Goal: Navigation & Orientation: Find specific page/section

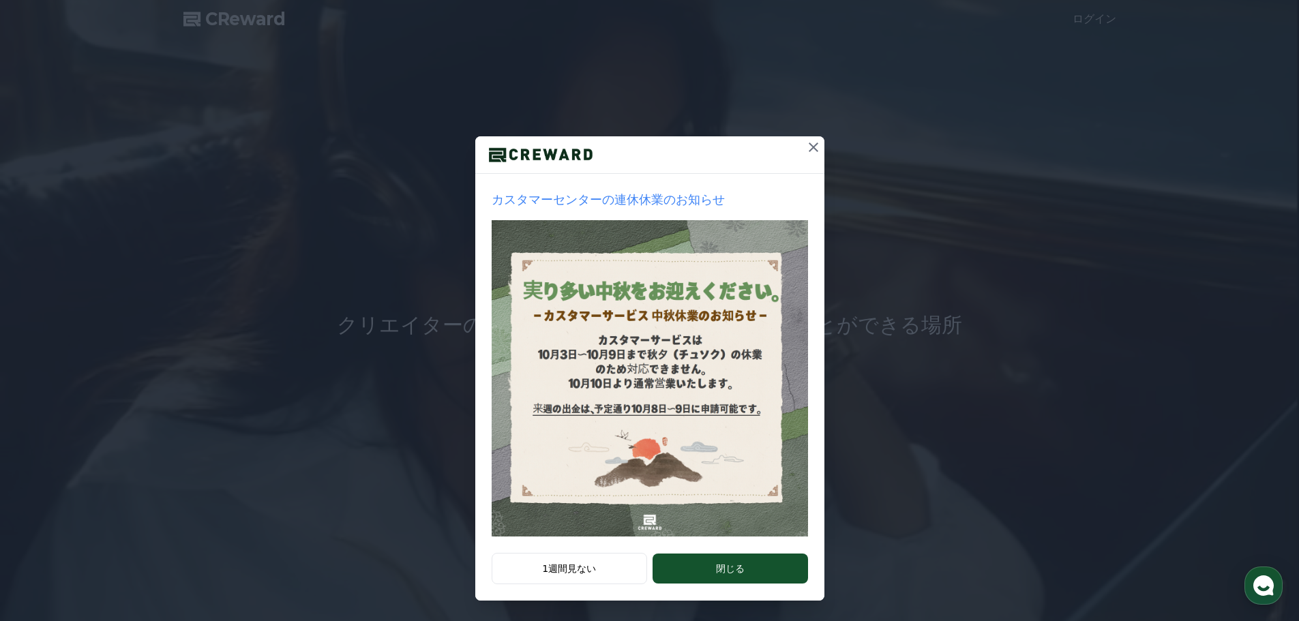
scroll to position [29, 0]
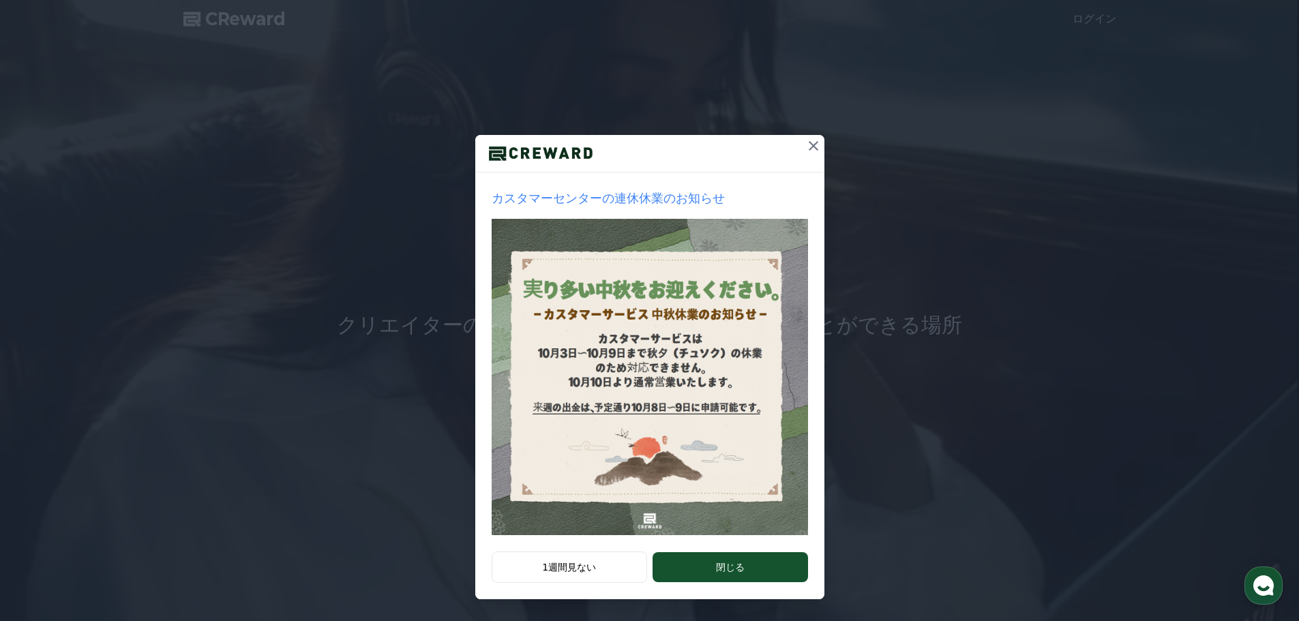
click at [805, 148] on icon at bounding box center [813, 146] width 16 height 16
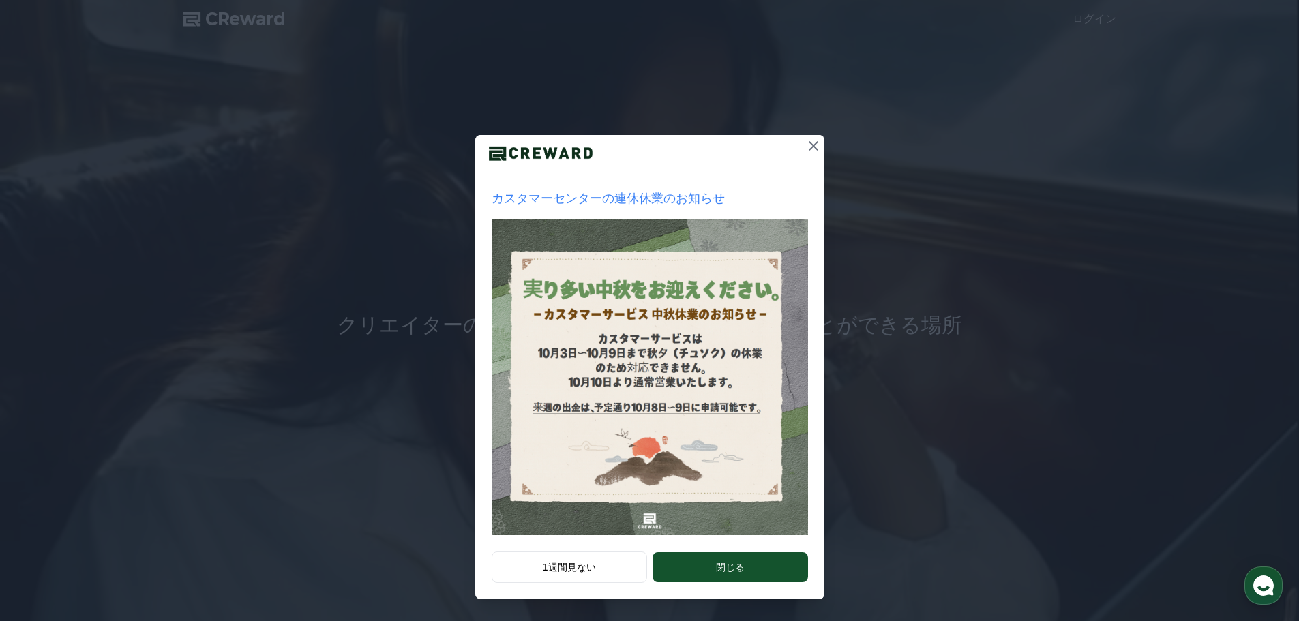
scroll to position [0, 0]
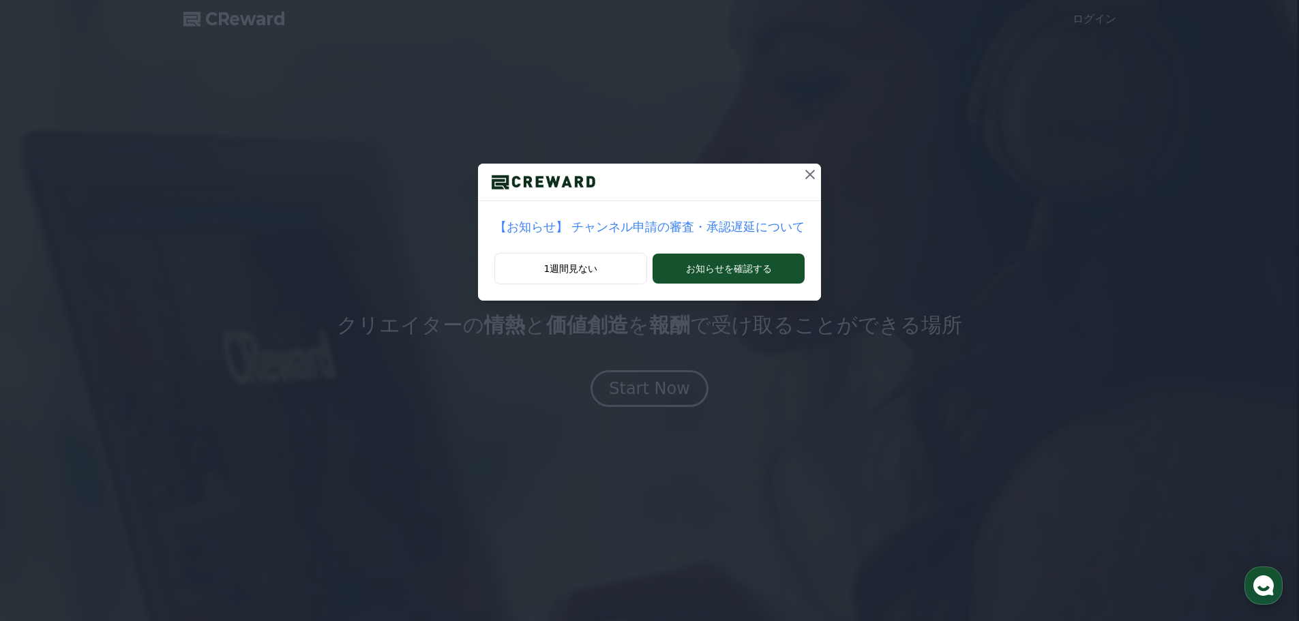
click at [802, 173] on icon at bounding box center [810, 174] width 16 height 16
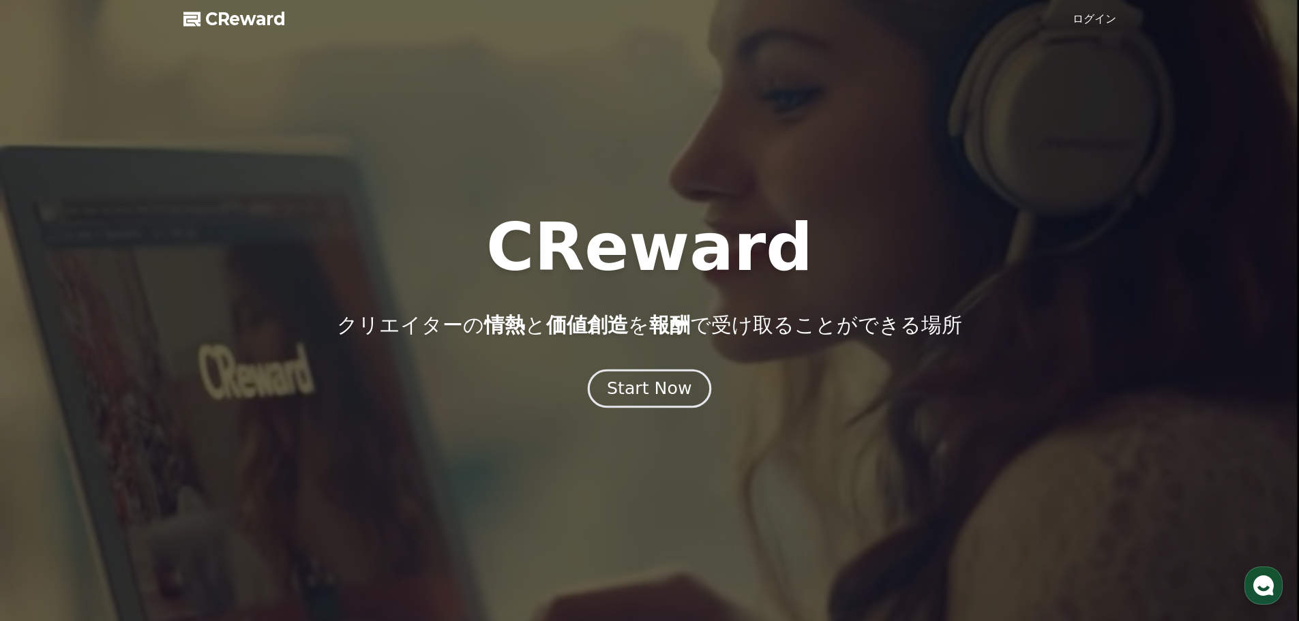
click at [655, 390] on div "Start Now" at bounding box center [649, 388] width 85 height 23
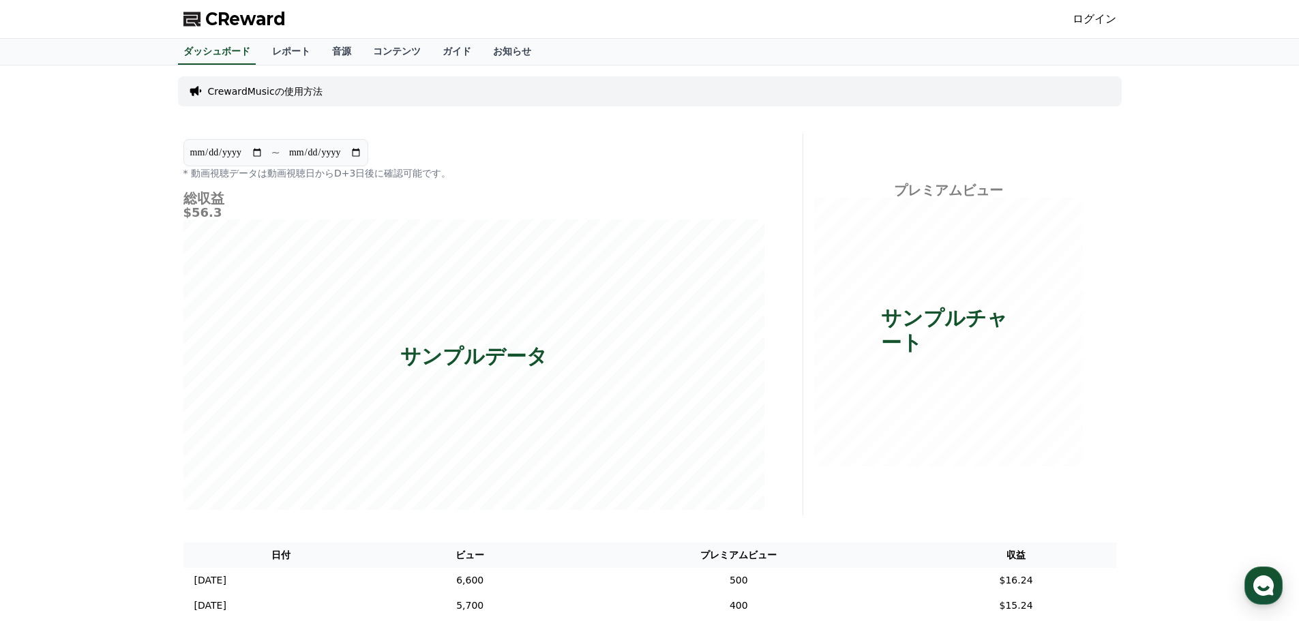
drag, startPoint x: 1124, startPoint y: 20, endPoint x: 1108, endPoint y: 18, distance: 16.4
click at [1123, 20] on div "CReward ログイン" at bounding box center [650, 19] width 955 height 38
click at [1105, 18] on link "ログイン" at bounding box center [1095, 19] width 44 height 16
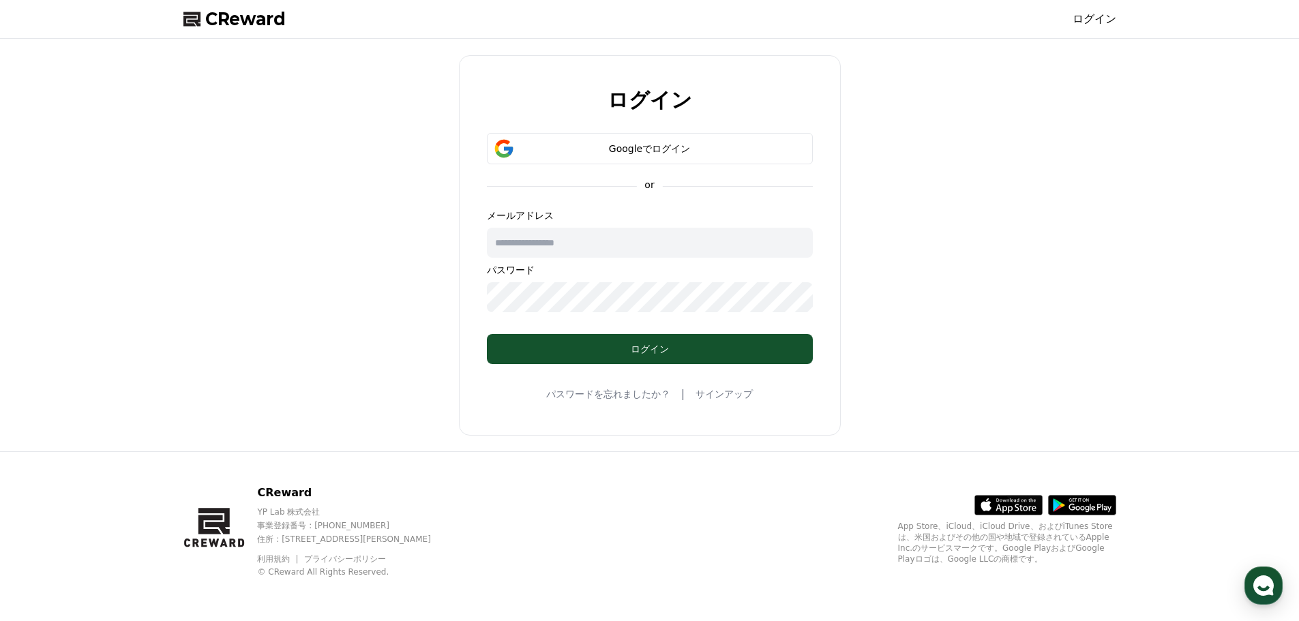
click at [655, 243] on input "text" at bounding box center [650, 243] width 326 height 30
type input "**********"
click at [626, 397] on link "パスワードを忘れましたか？" at bounding box center [608, 394] width 124 height 14
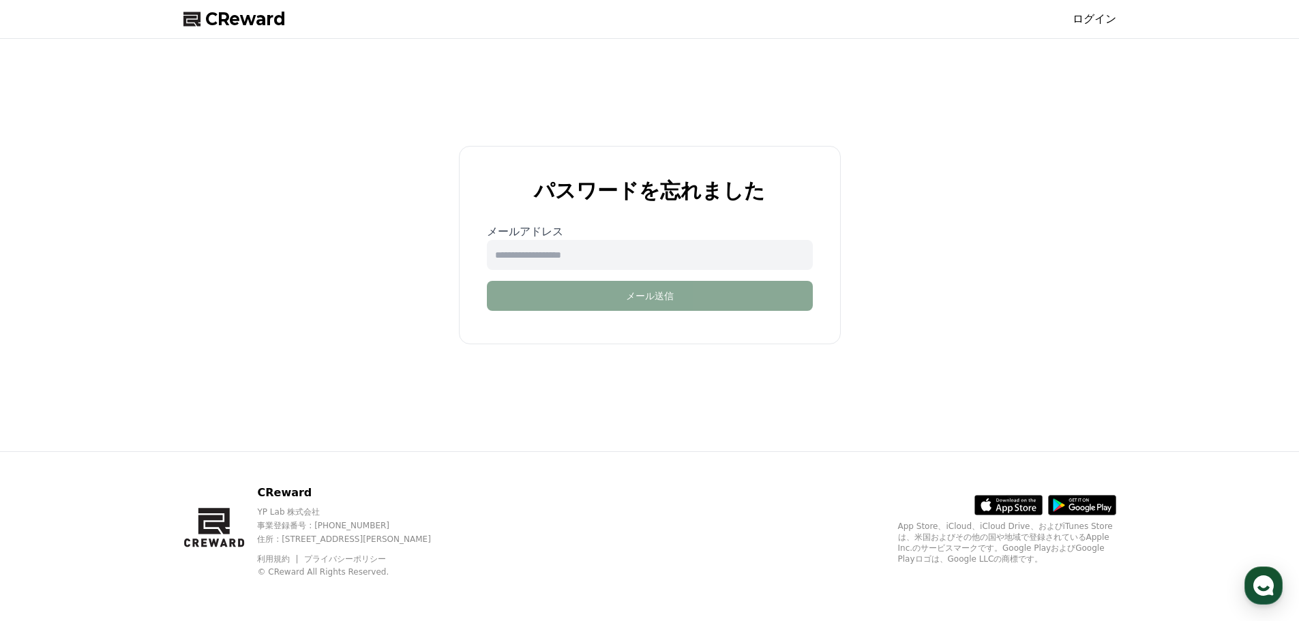
click at [656, 263] on input "email" at bounding box center [650, 255] width 326 height 30
type input "**********"
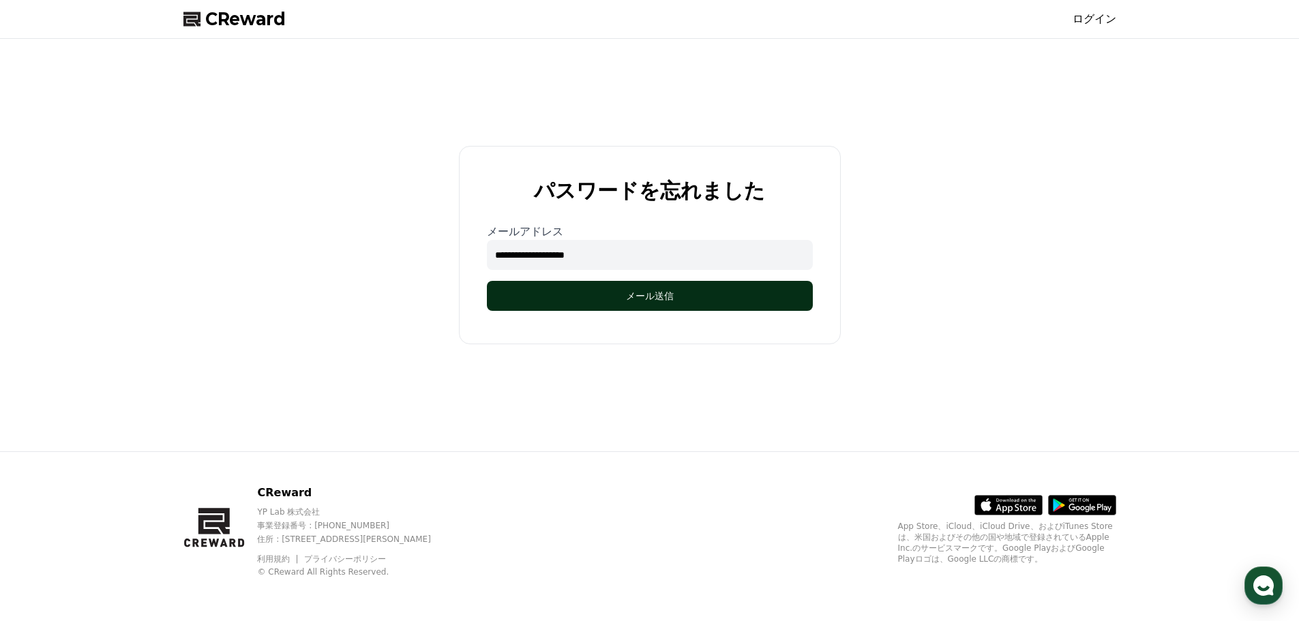
click at [641, 296] on button "メール送信" at bounding box center [650, 296] width 326 height 30
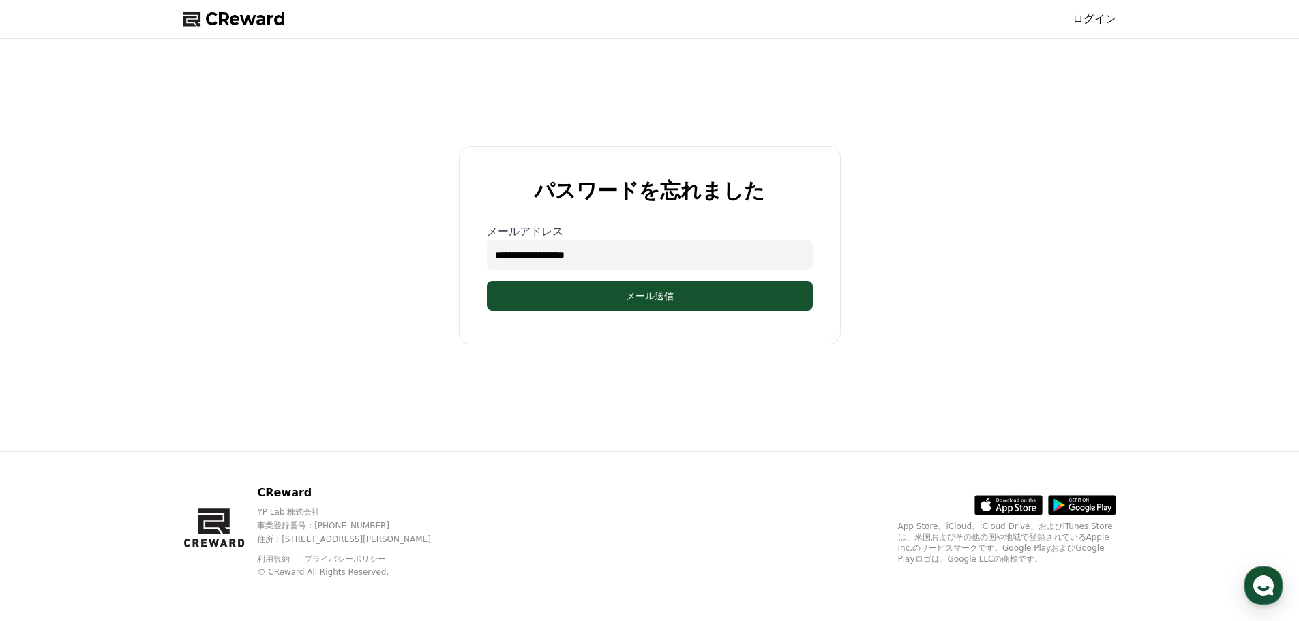
click at [1114, 26] on link "ログイン" at bounding box center [1095, 19] width 44 height 16
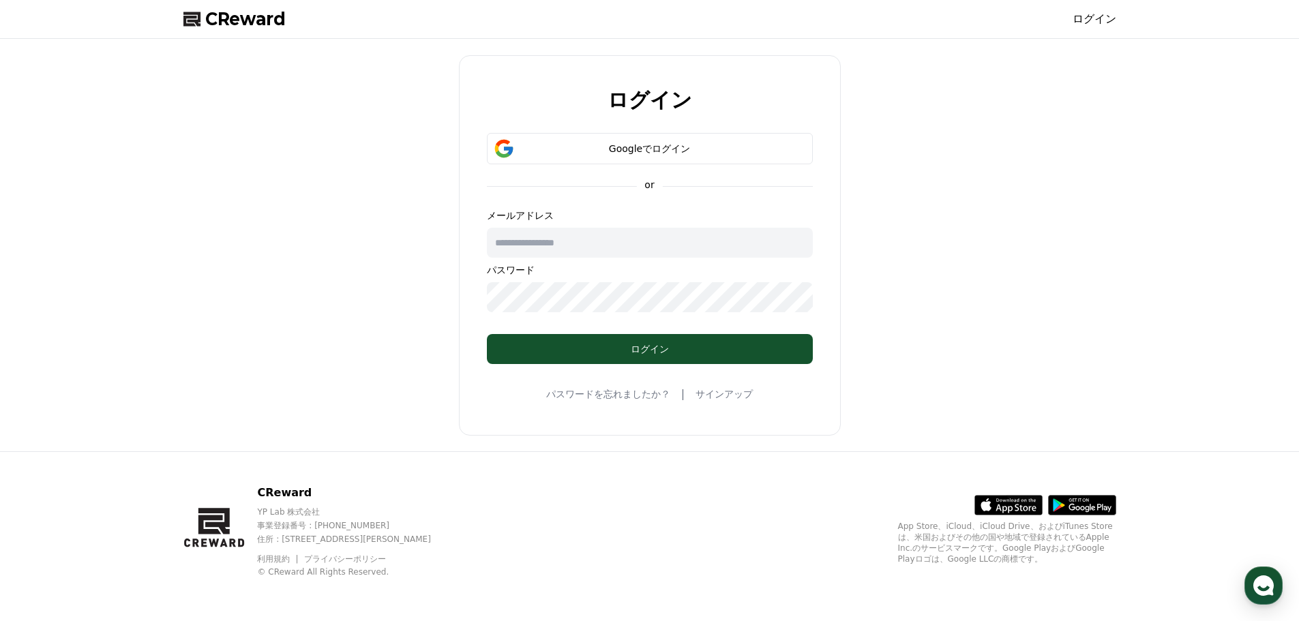
click at [594, 241] on input "text" at bounding box center [650, 243] width 326 height 30
click at [708, 154] on div "Googleでログイン" at bounding box center [650, 149] width 286 height 14
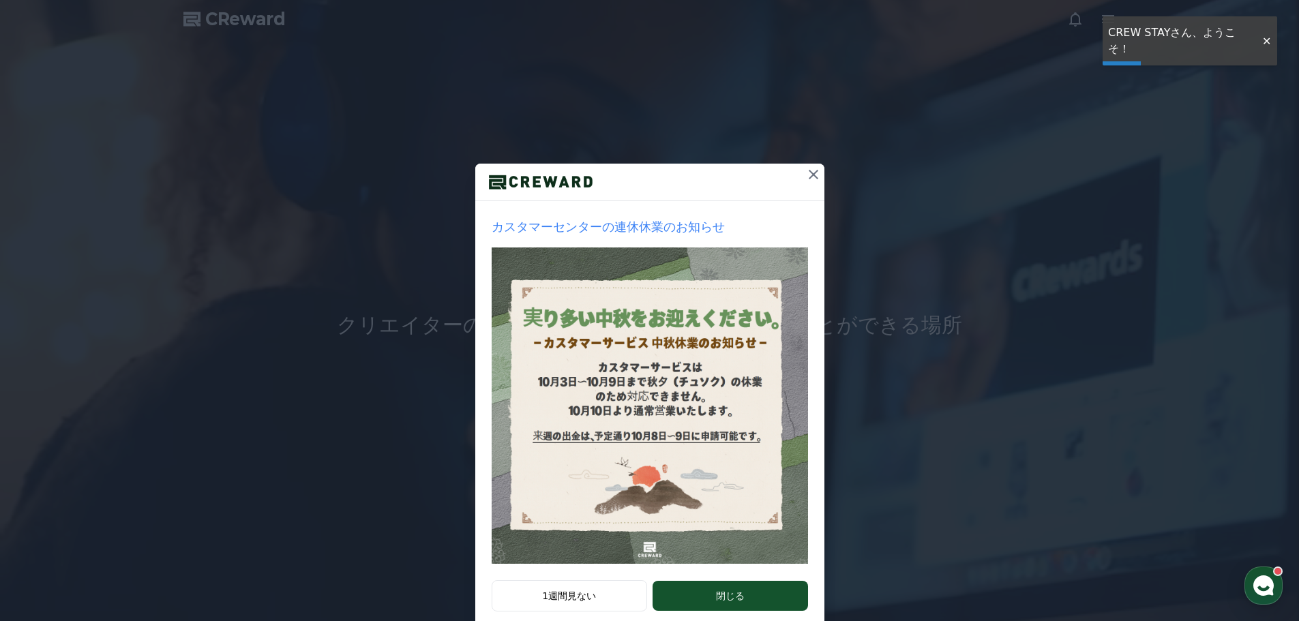
click at [810, 175] on icon at bounding box center [813, 174] width 16 height 16
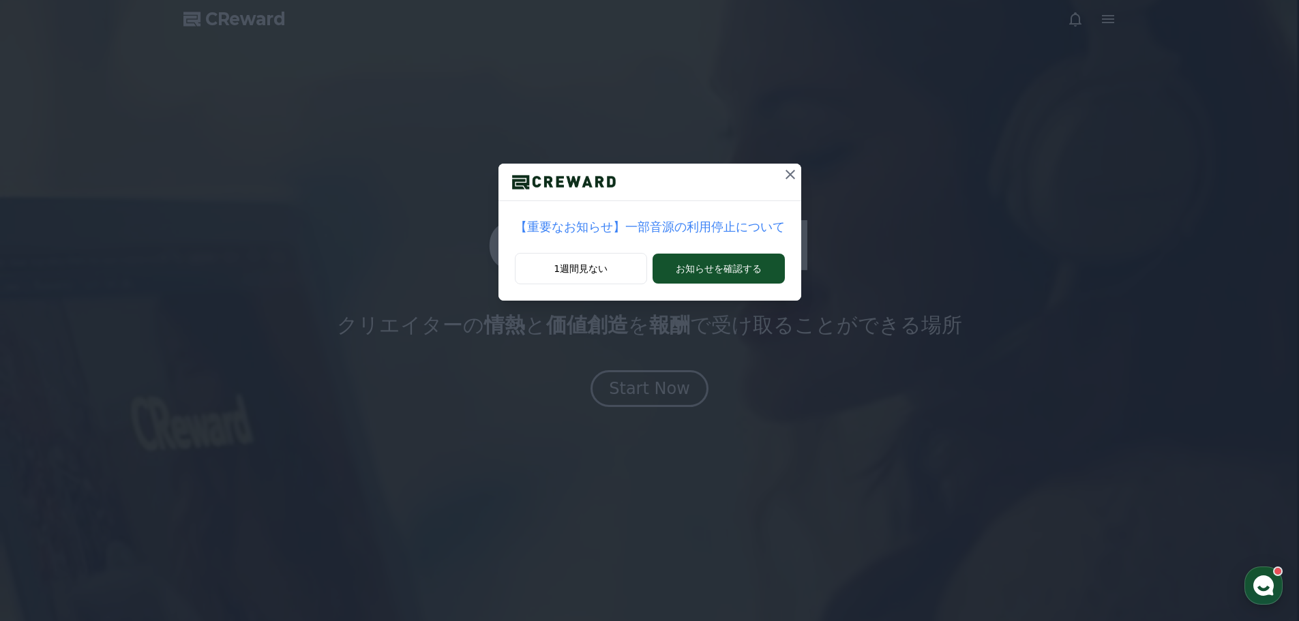
click at [782, 174] on icon at bounding box center [790, 174] width 16 height 16
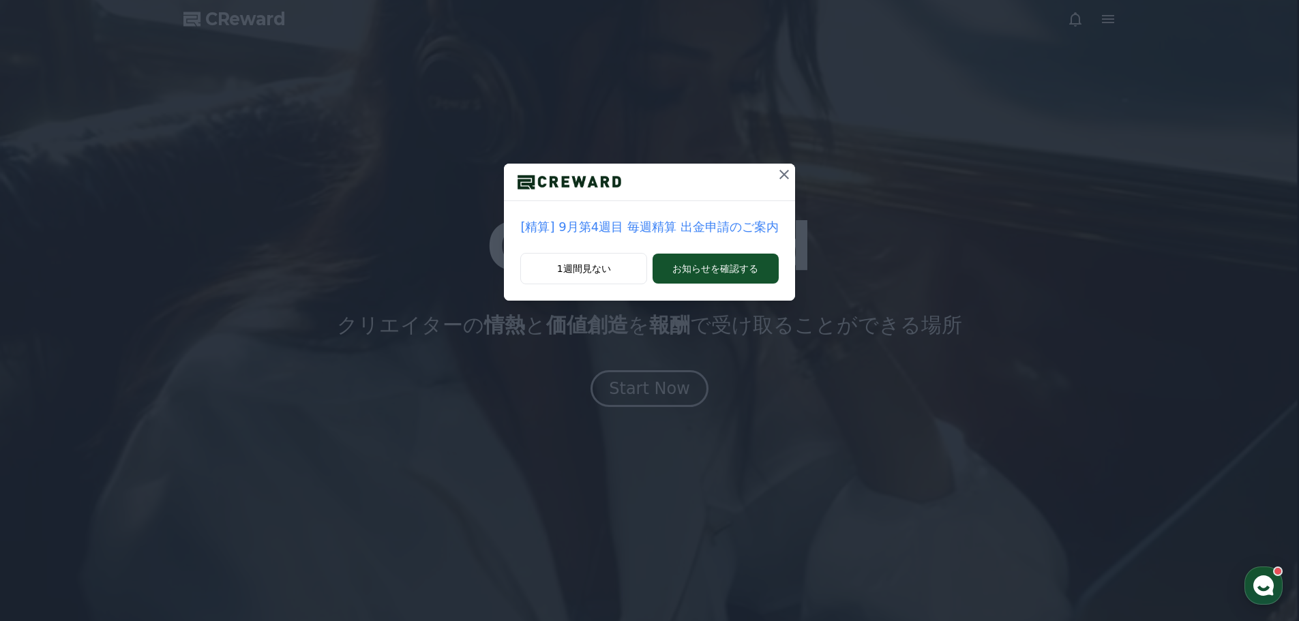
click at [791, 182] on div "[精算] 9月第4週目 毎週精算 出金申請のご案内 1週間見ない お知らせを確認する" at bounding box center [649, 161] width 1299 height 323
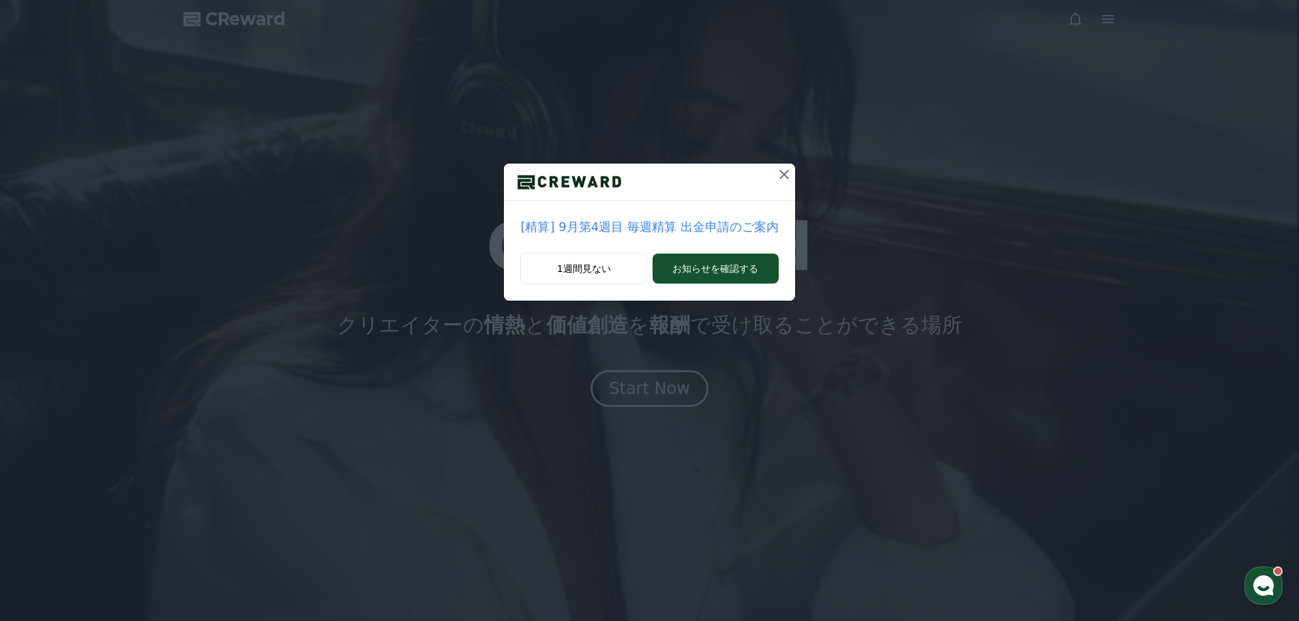
click at [780, 169] on icon at bounding box center [784, 174] width 16 height 16
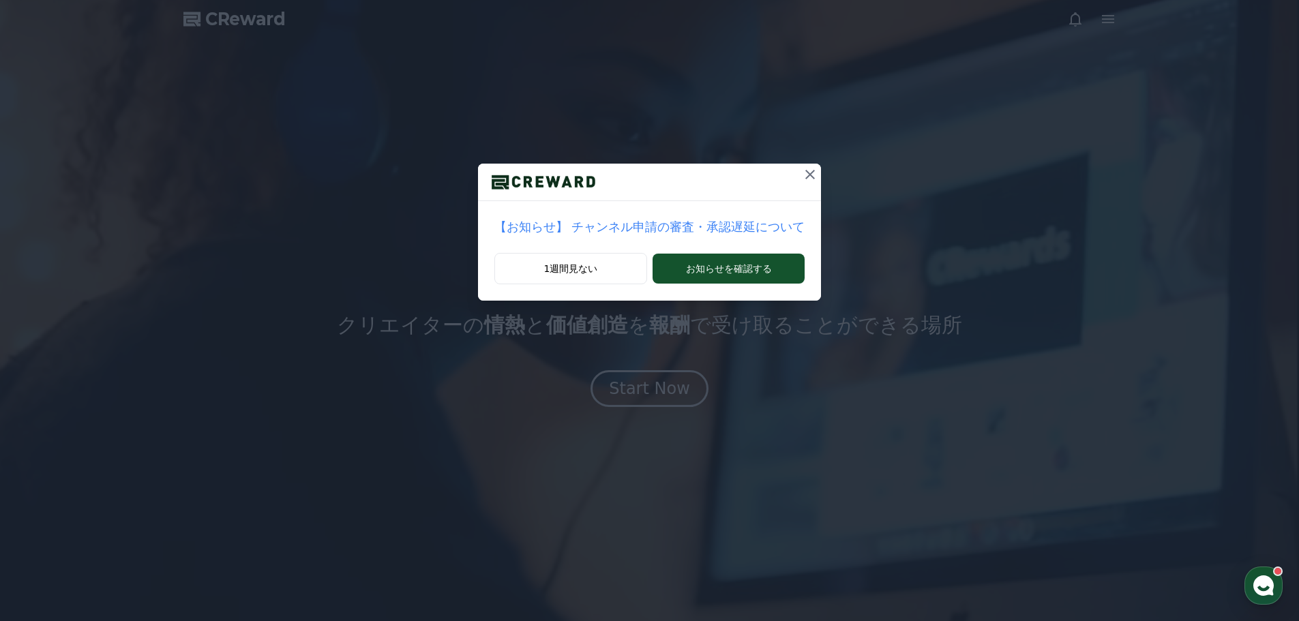
click at [805, 170] on icon at bounding box center [810, 175] width 10 height 10
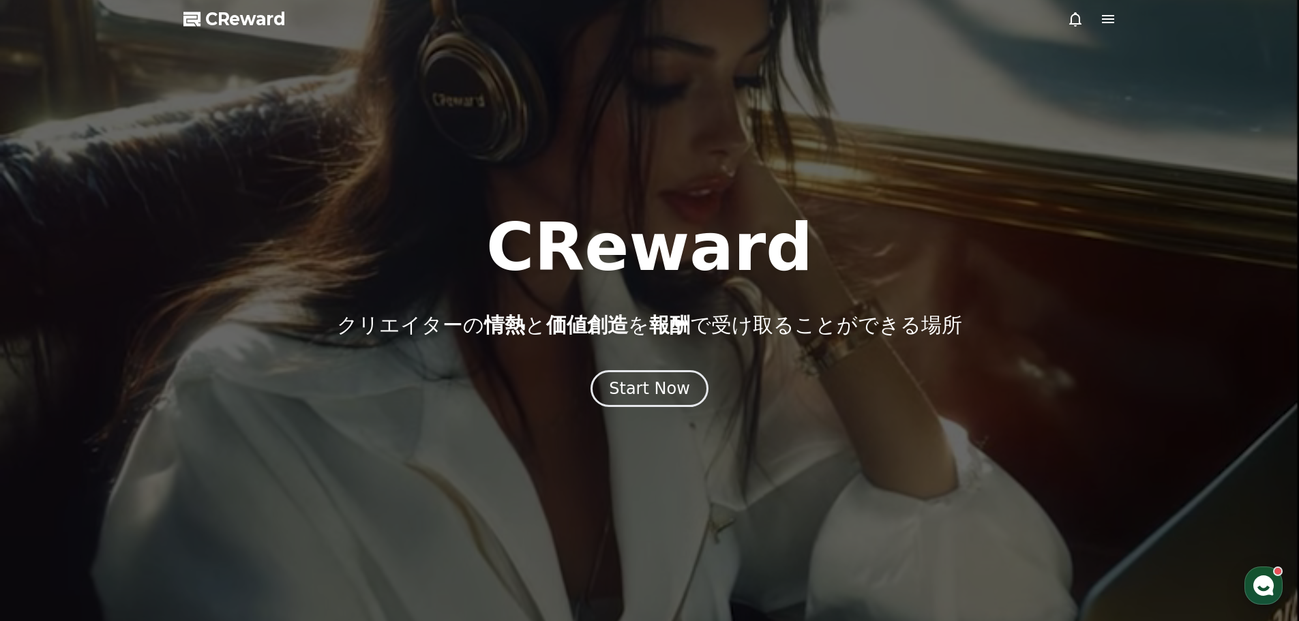
click at [1106, 19] on icon at bounding box center [1108, 19] width 12 height 8
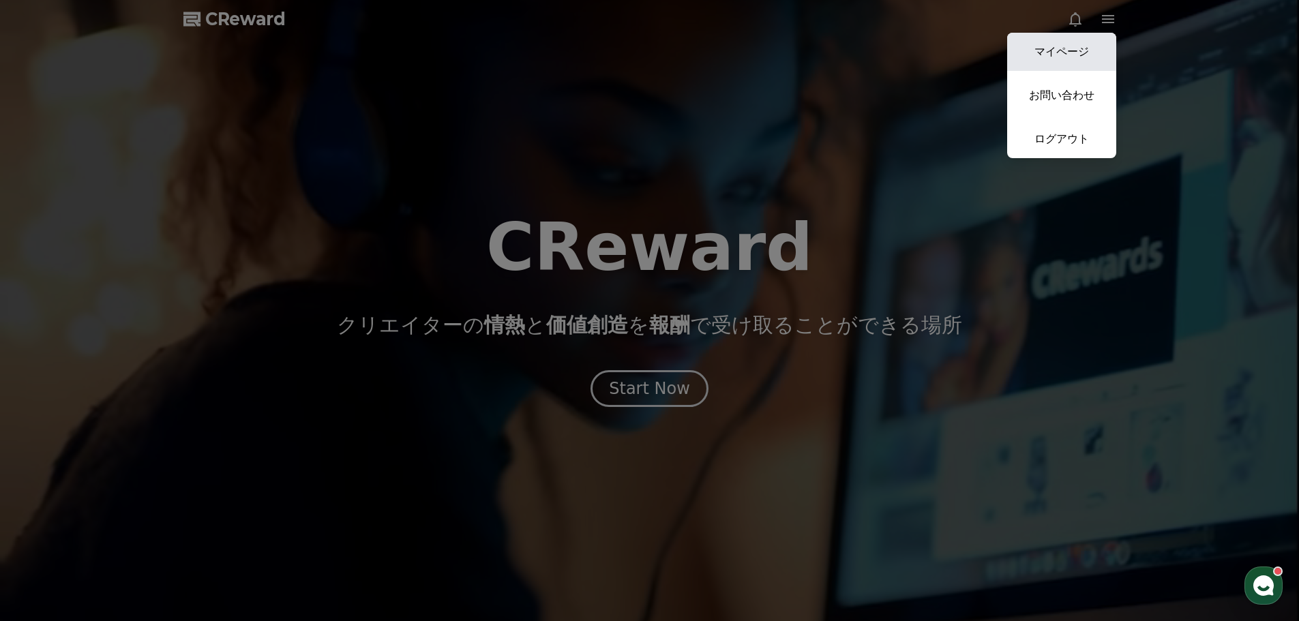
click at [1076, 44] on link "マイページ" at bounding box center [1061, 52] width 109 height 38
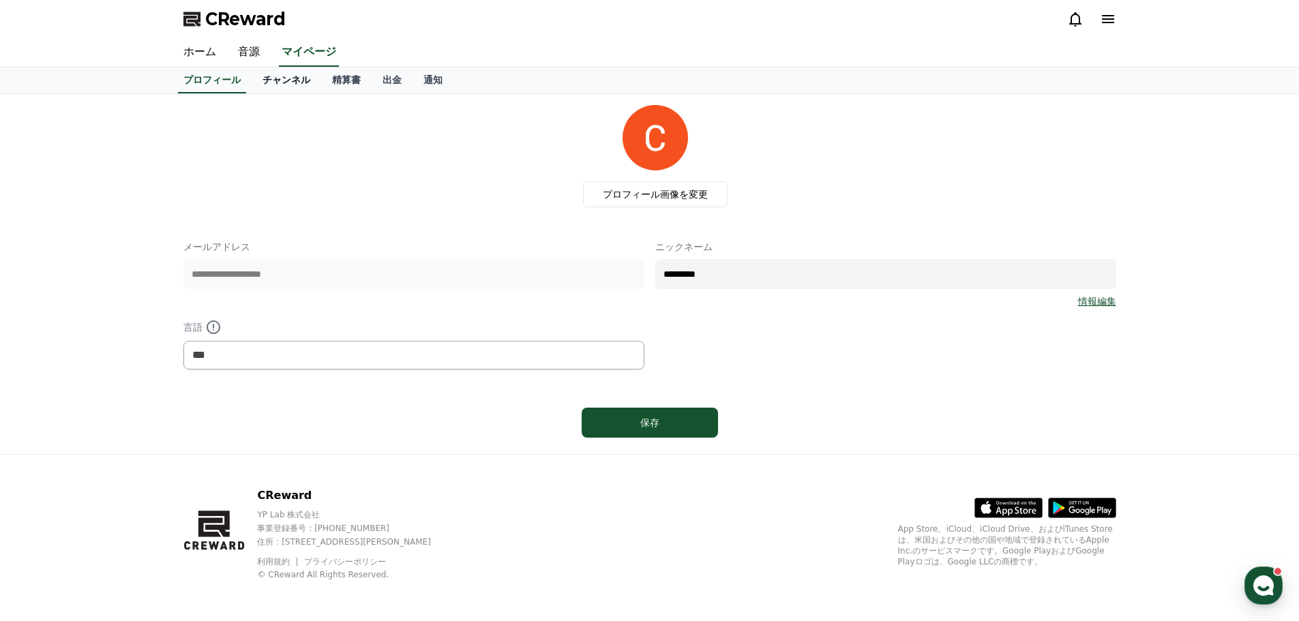
click at [270, 78] on link "チャンネル" at bounding box center [287, 81] width 70 height 26
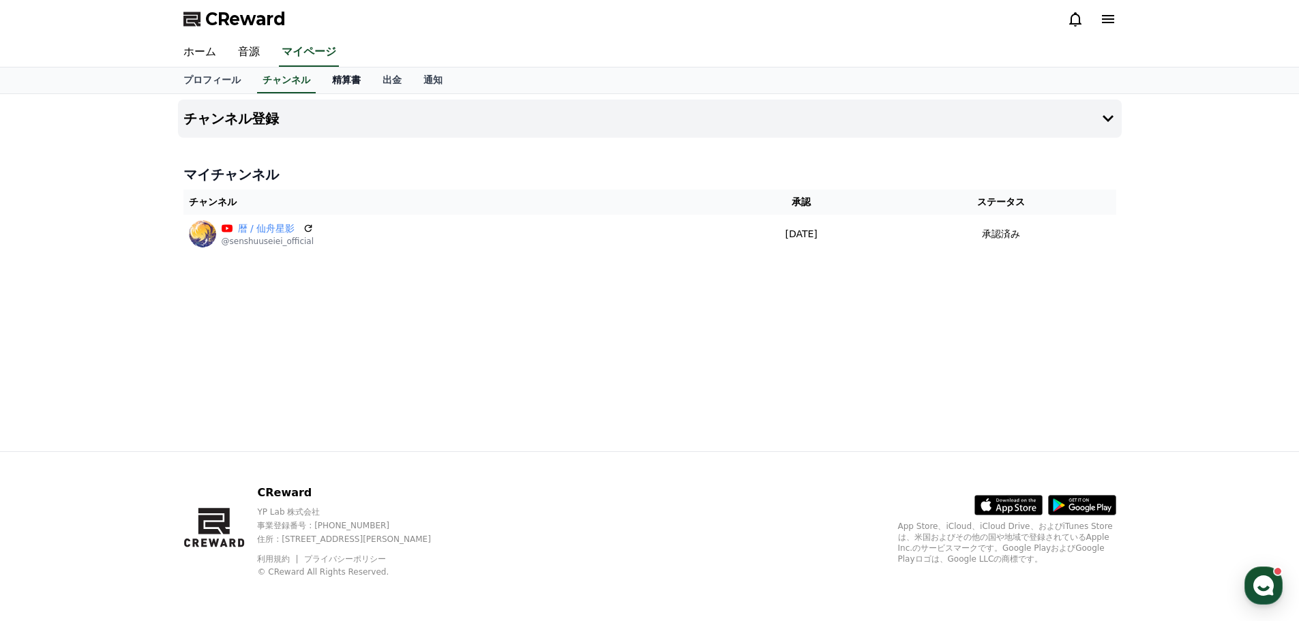
click at [321, 88] on link "精算書" at bounding box center [346, 81] width 50 height 26
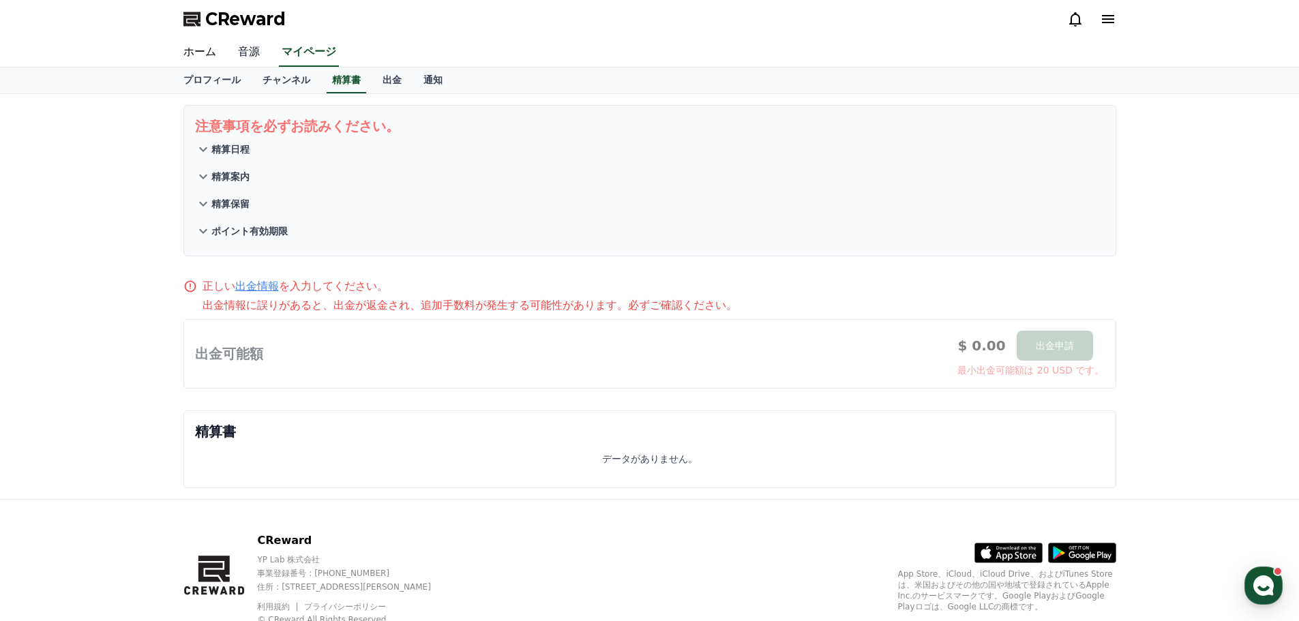
click at [245, 50] on link "音源" at bounding box center [249, 52] width 44 height 29
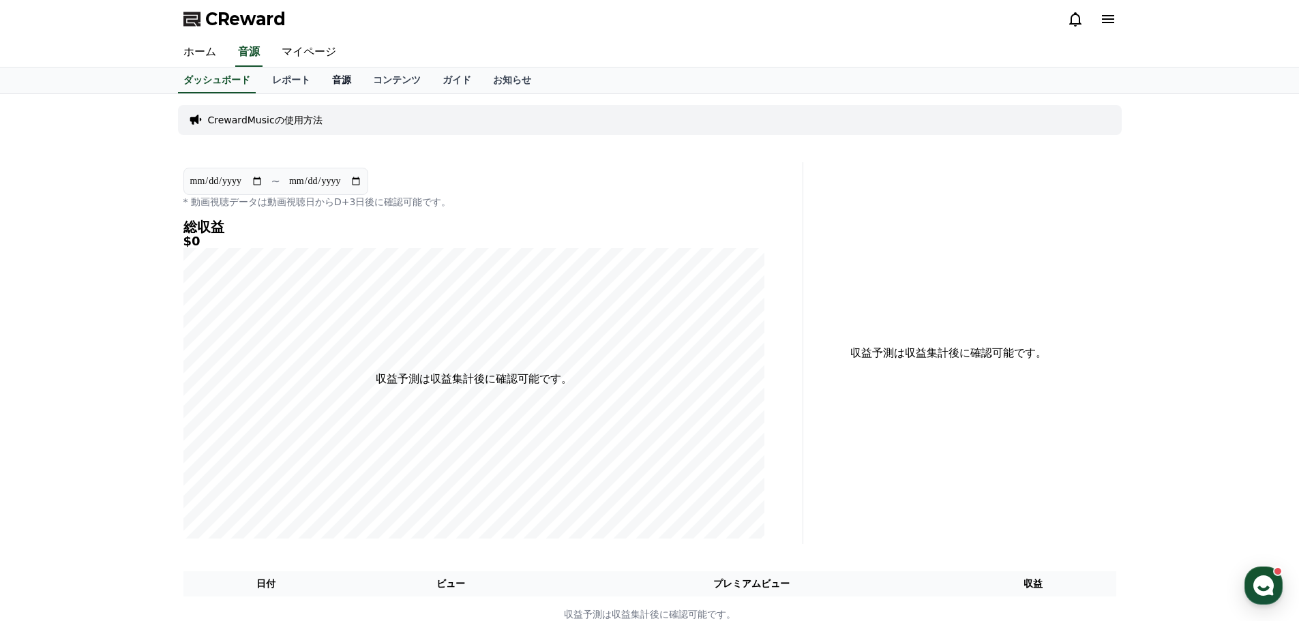
click at [321, 80] on link "音源" at bounding box center [341, 81] width 41 height 26
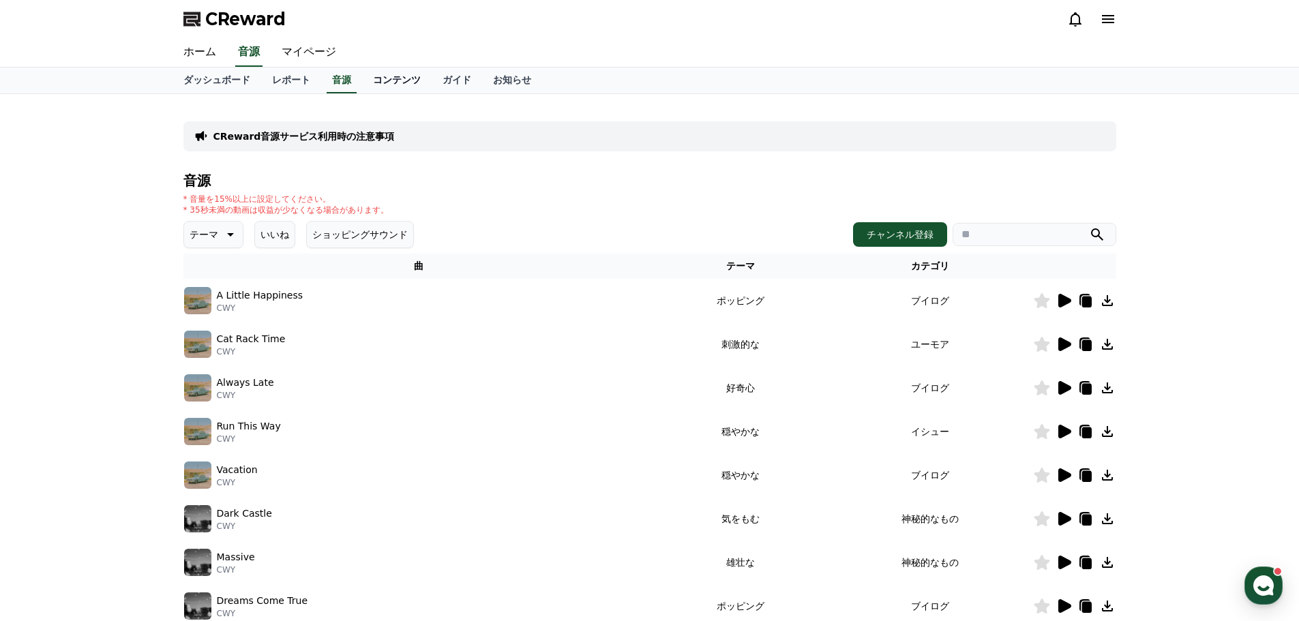
click at [362, 83] on link "コンテンツ" at bounding box center [397, 81] width 70 height 26
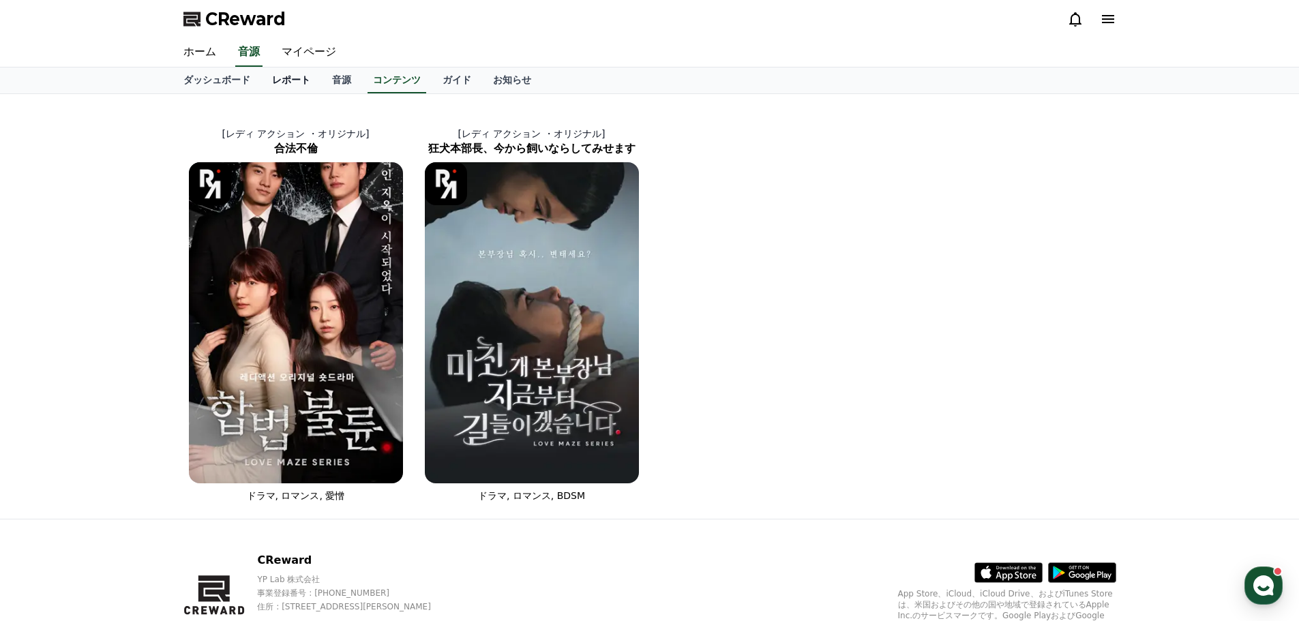
click at [261, 86] on link "レポート" at bounding box center [291, 81] width 60 height 26
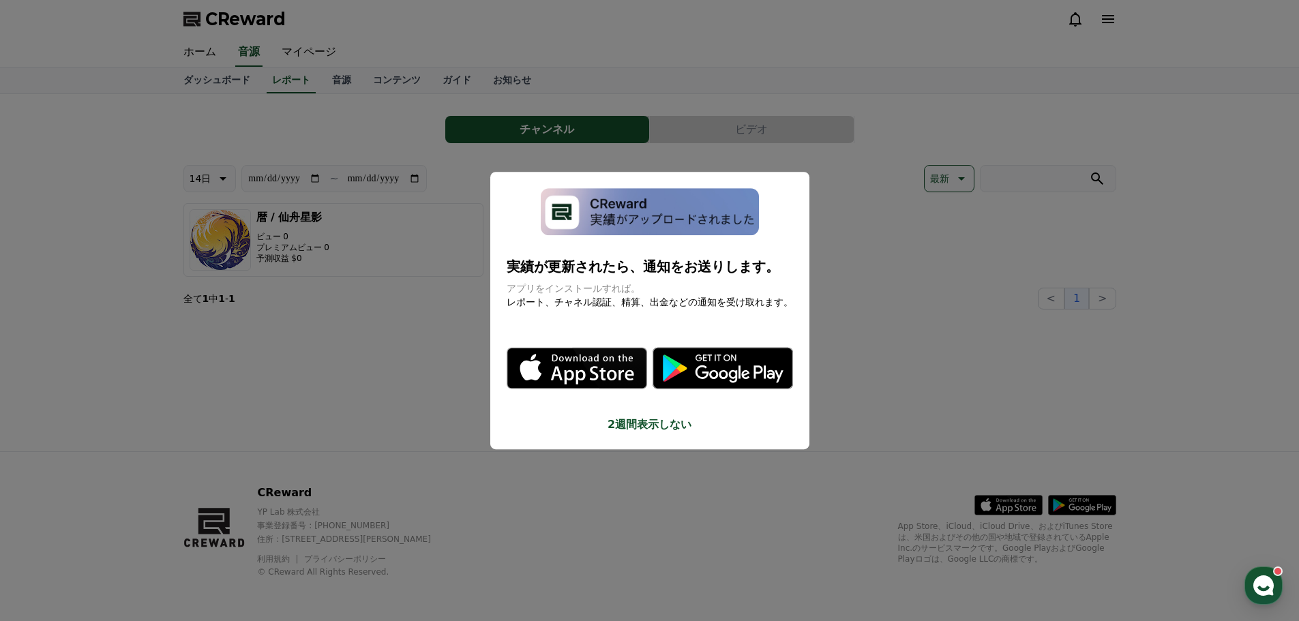
click at [656, 418] on button "2週間表示しない" at bounding box center [650, 425] width 286 height 16
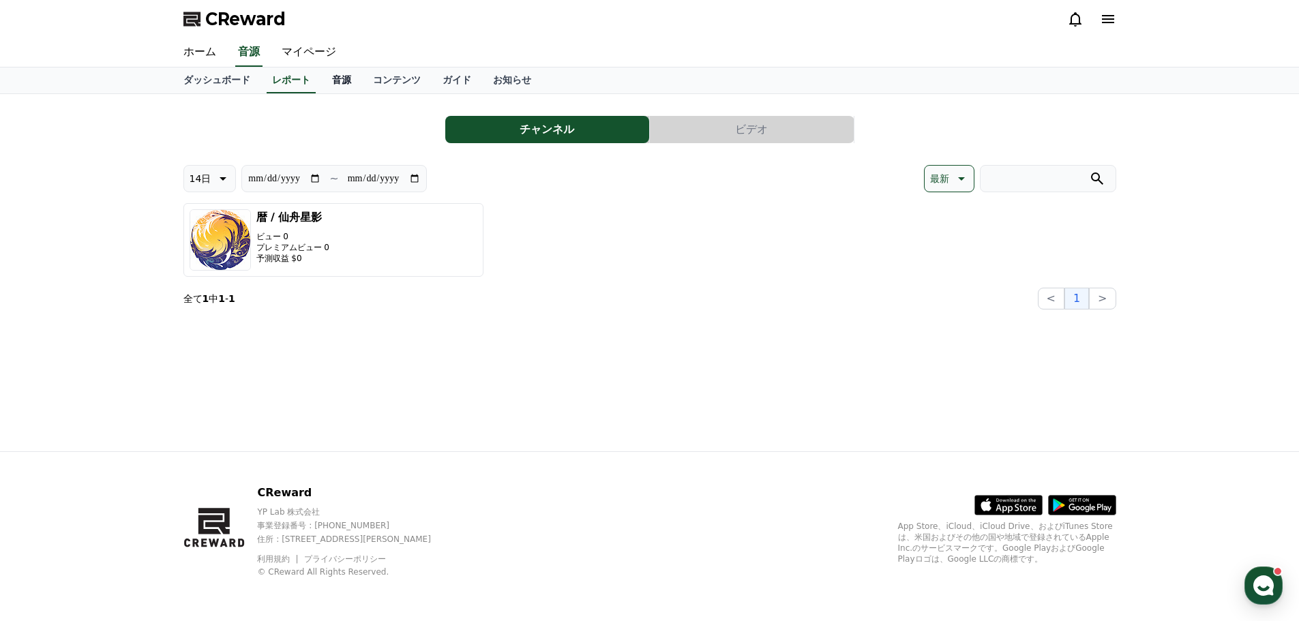
click at [321, 80] on link "音源" at bounding box center [341, 81] width 41 height 26
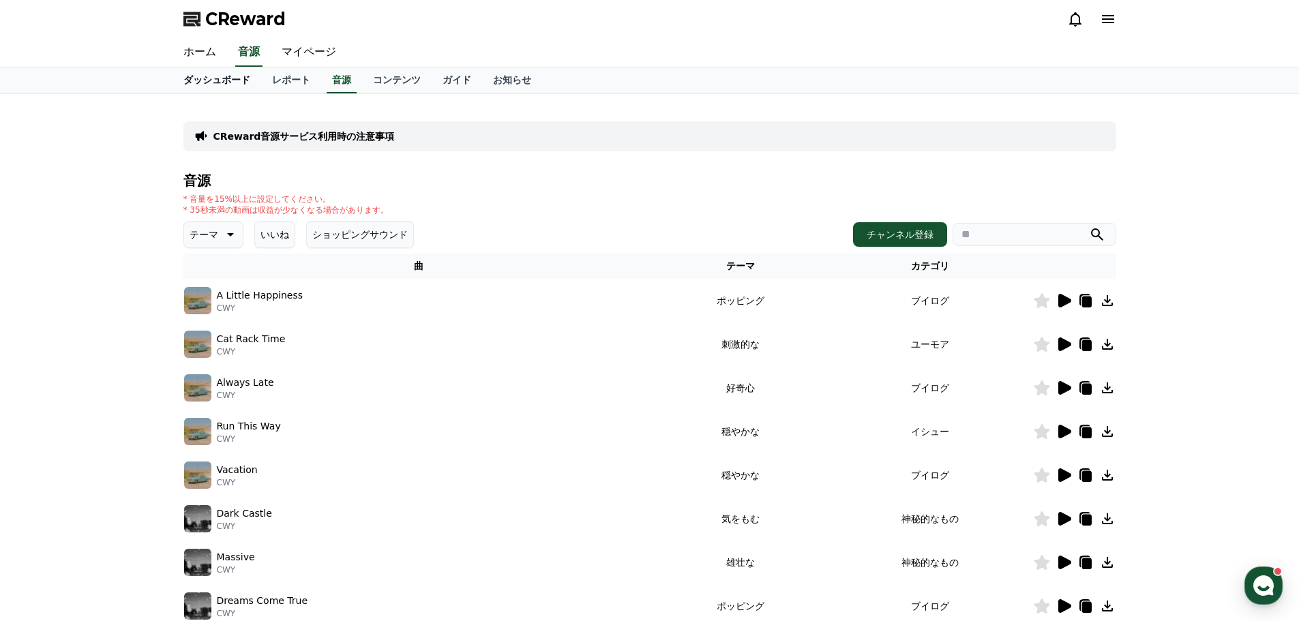
click at [193, 88] on link "ダッシュボード" at bounding box center [217, 81] width 89 height 26
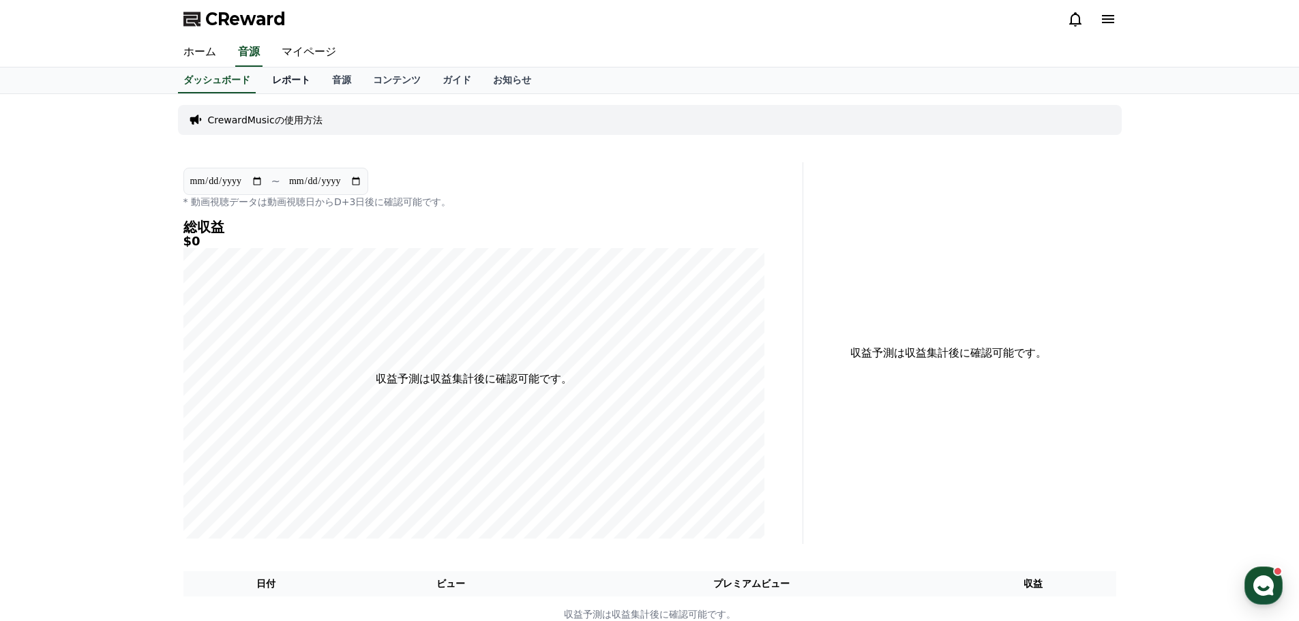
click at [279, 76] on link "レポート" at bounding box center [291, 81] width 60 height 26
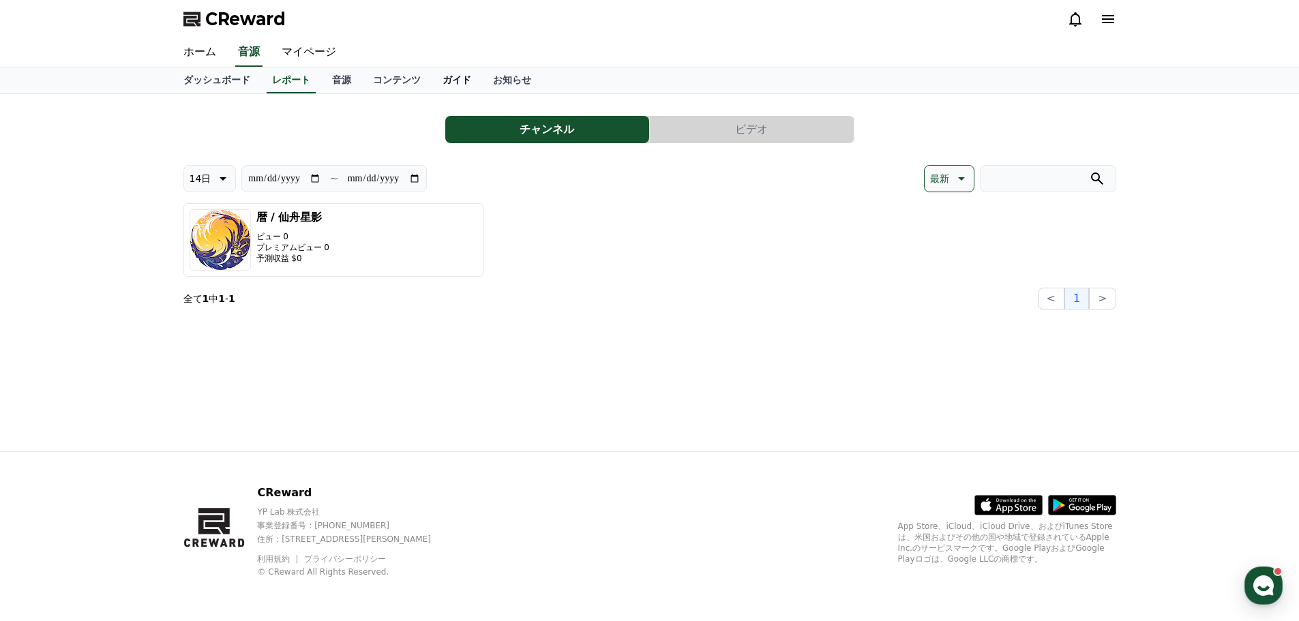
click at [432, 80] on link "ガイド" at bounding box center [457, 81] width 50 height 26
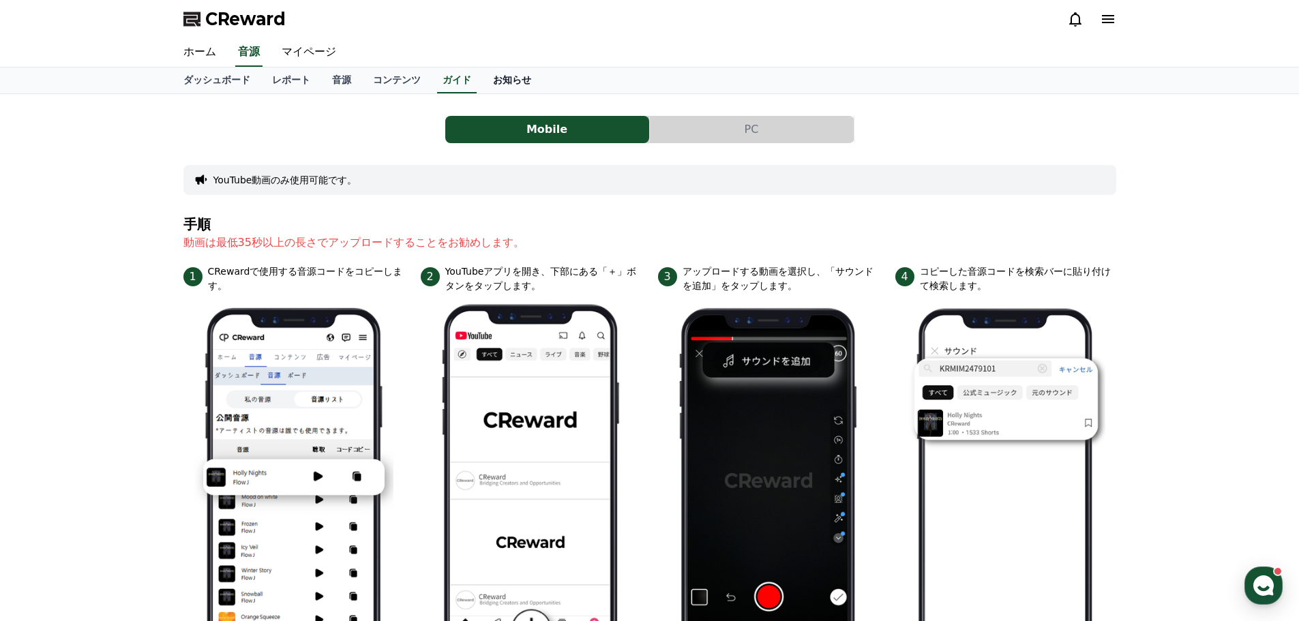
click at [482, 82] on link "お知らせ" at bounding box center [512, 81] width 60 height 26
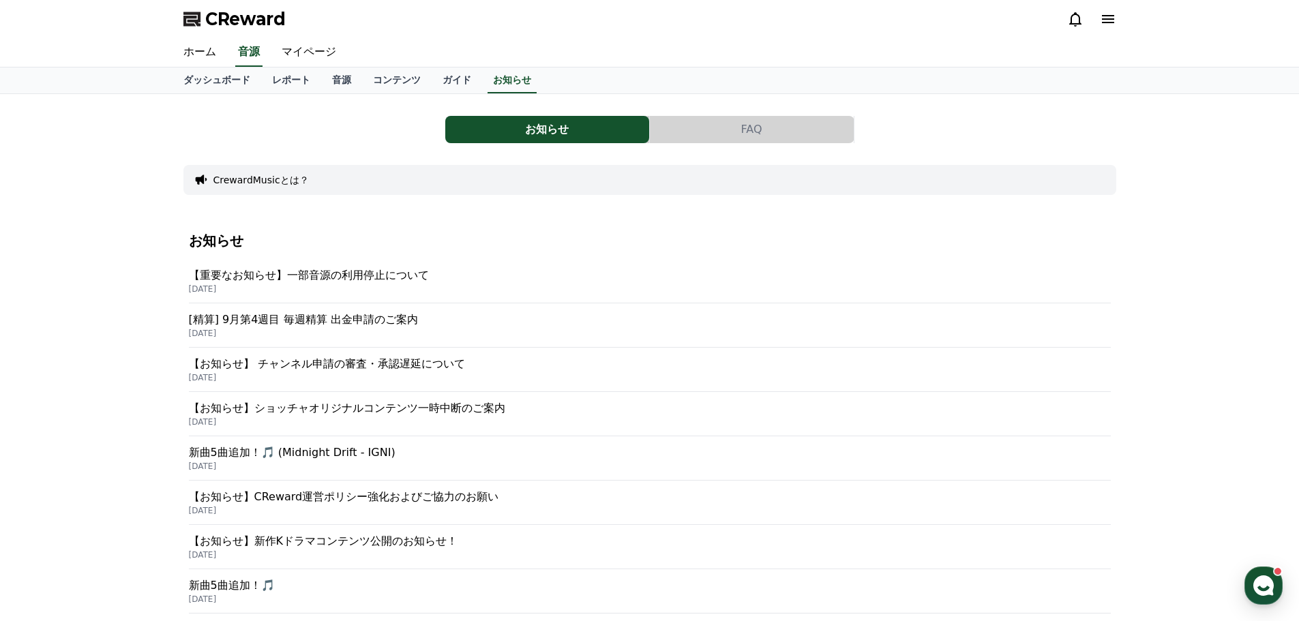
click at [343, 275] on p "【重要なお知らせ】一部音源の利用停止について" at bounding box center [650, 275] width 922 height 16
click at [432, 92] on link "ガイド" at bounding box center [457, 81] width 50 height 26
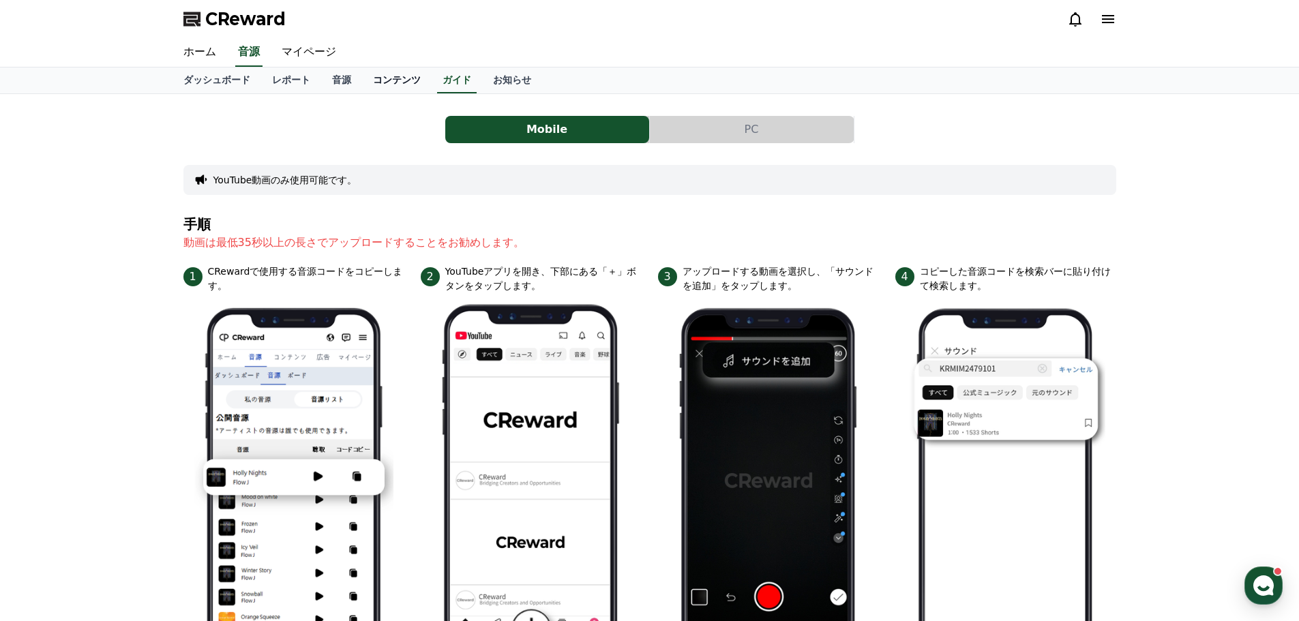
click at [362, 80] on link "コンテンツ" at bounding box center [397, 81] width 70 height 26
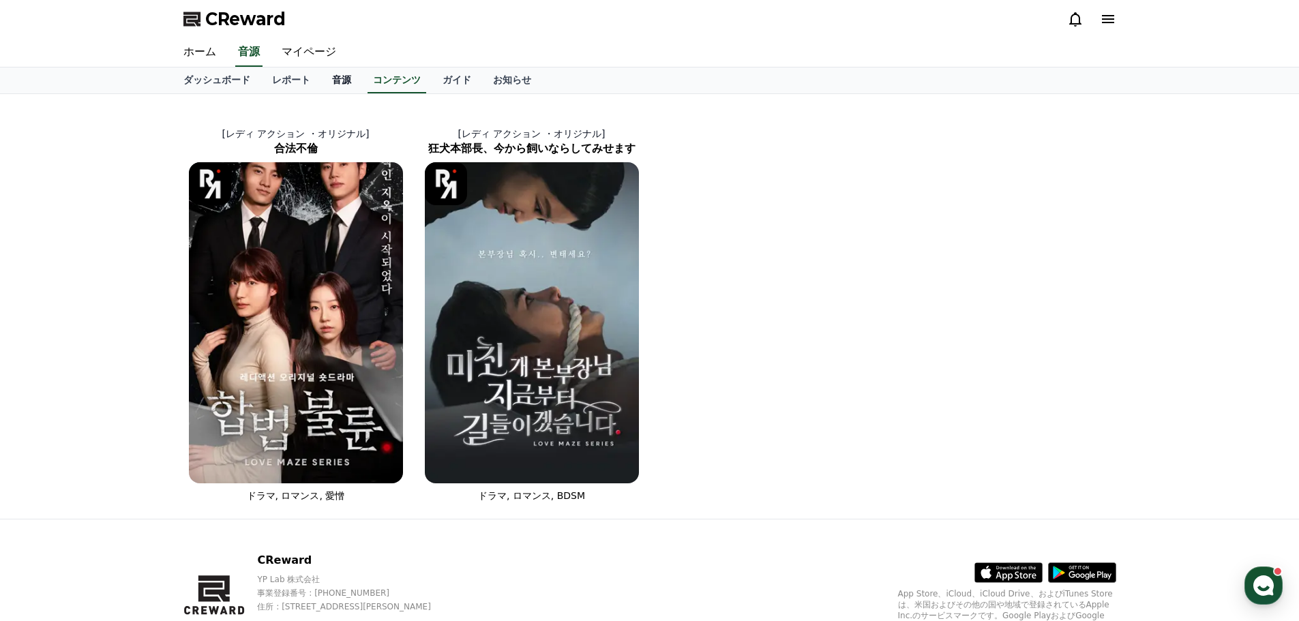
click at [321, 83] on link "音源" at bounding box center [341, 81] width 41 height 26
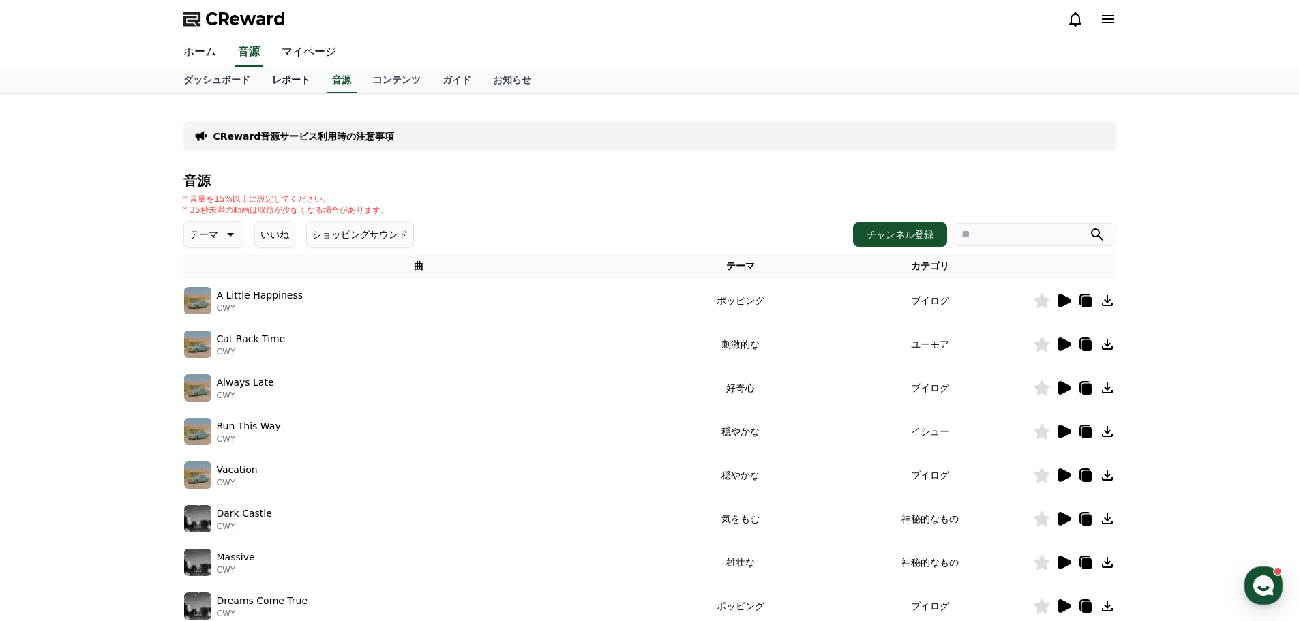
click at [265, 89] on link "レポート" at bounding box center [291, 81] width 60 height 26
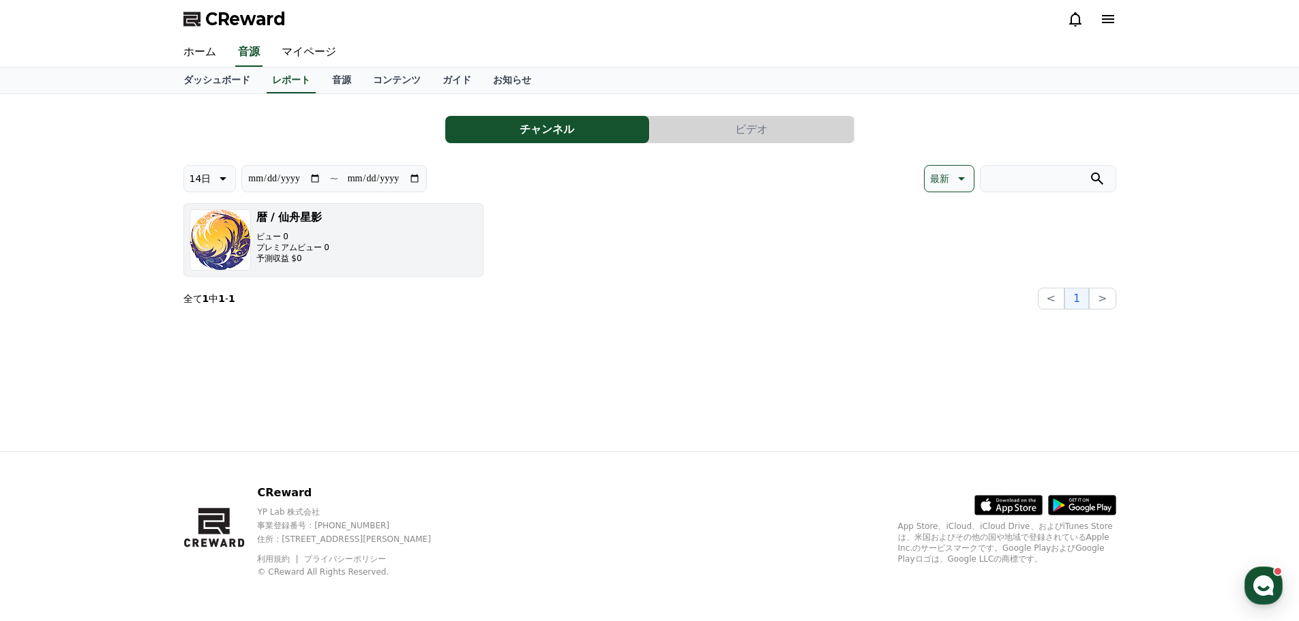
click at [342, 223] on button "暦 / 仙舟星影 ビュー 0 プレミアムビュー 0 予測収益 $0" at bounding box center [333, 240] width 300 height 74
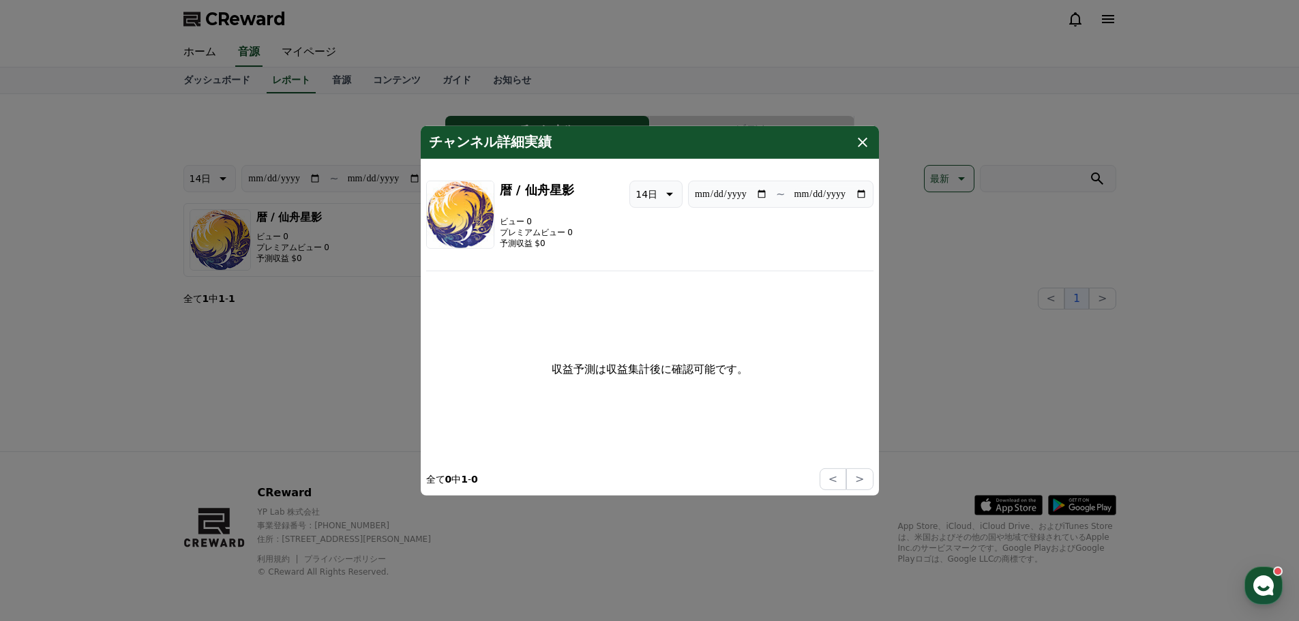
click at [859, 146] on icon "modal" at bounding box center [863, 142] width 10 height 10
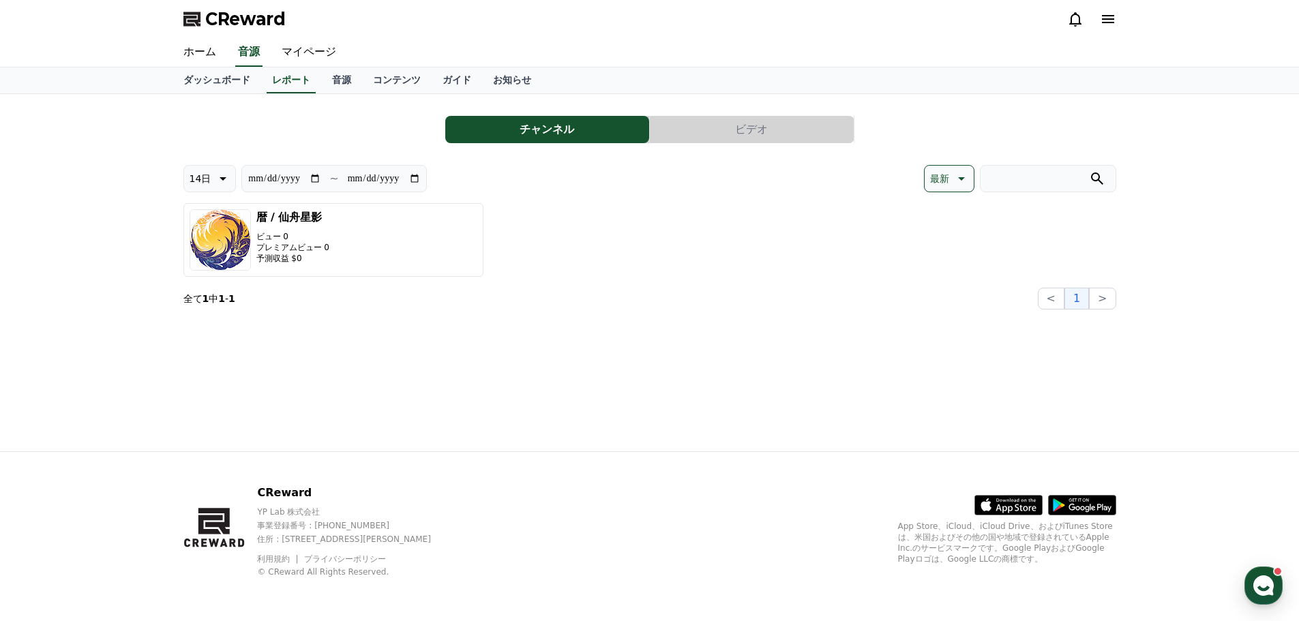
click at [946, 185] on p "最新" at bounding box center [939, 178] width 19 height 19
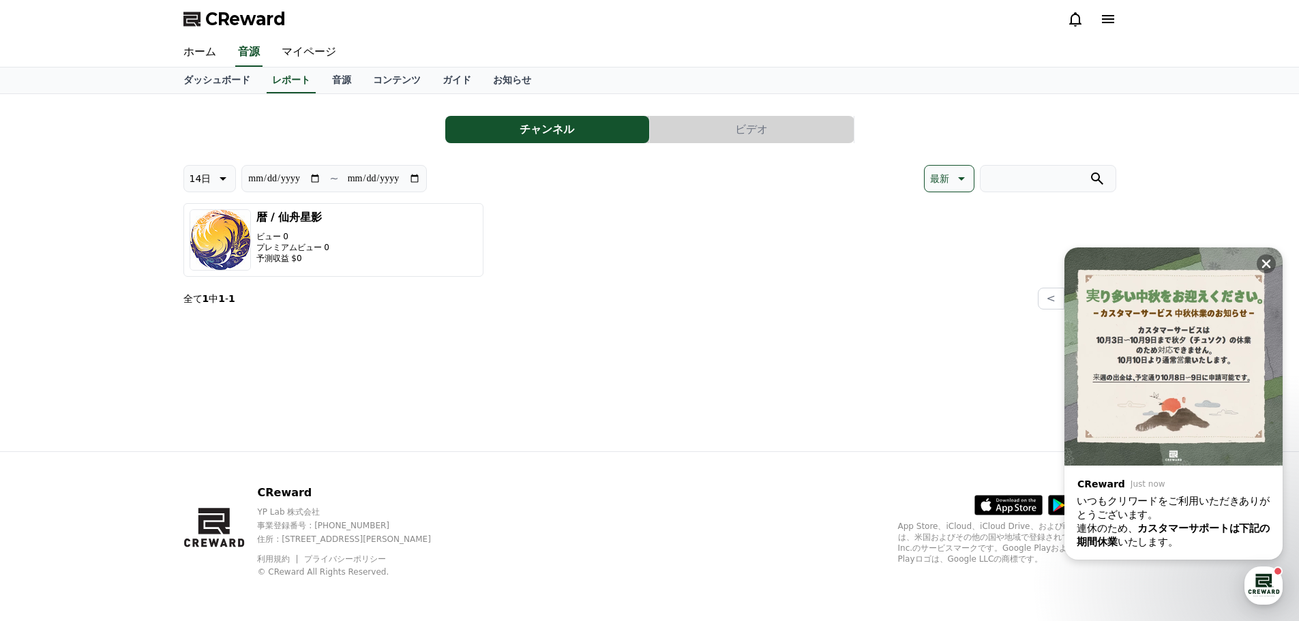
drag, startPoint x: 1266, startPoint y: 267, endPoint x: 1221, endPoint y: 270, distance: 45.1
click at [1266, 267] on icon at bounding box center [1266, 264] width 14 height 14
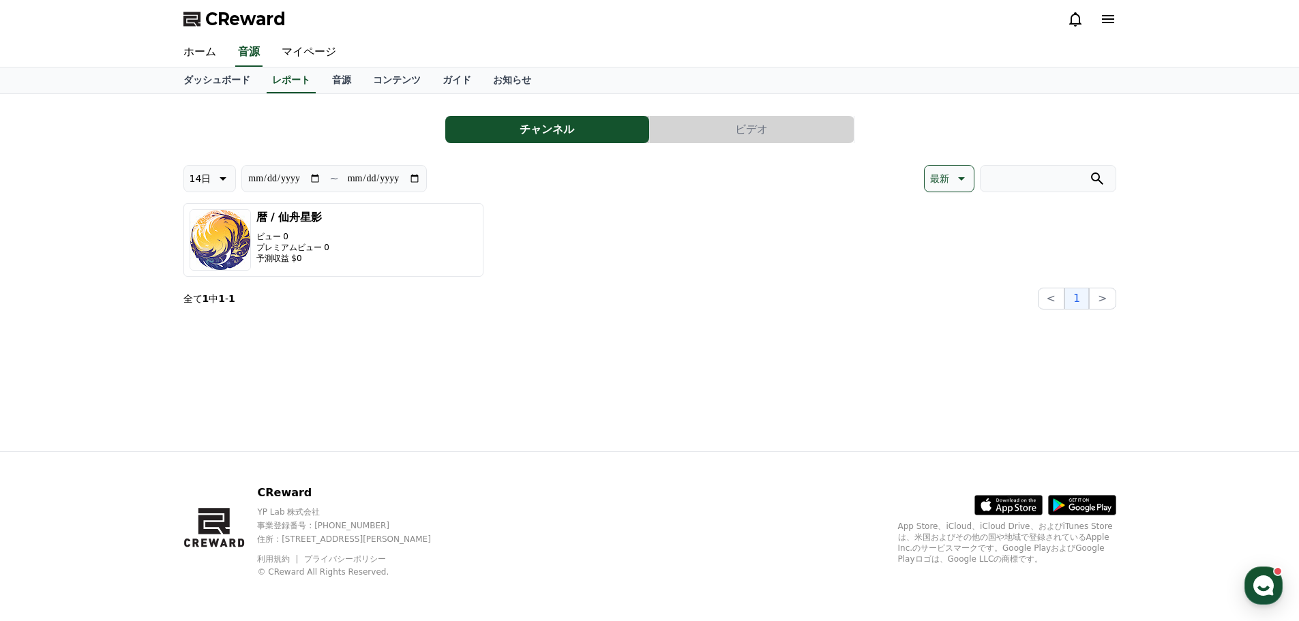
click at [689, 129] on button "ビデオ" at bounding box center [752, 129] width 204 height 27
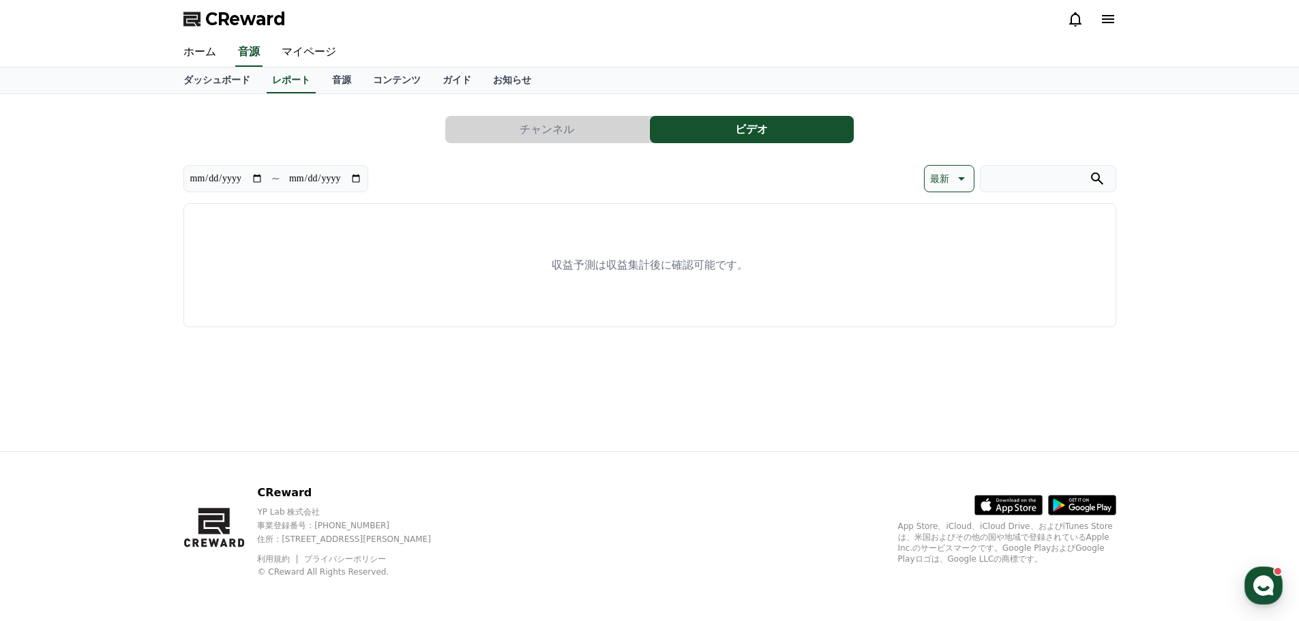
click at [563, 124] on button "チャンネル" at bounding box center [547, 129] width 204 height 27
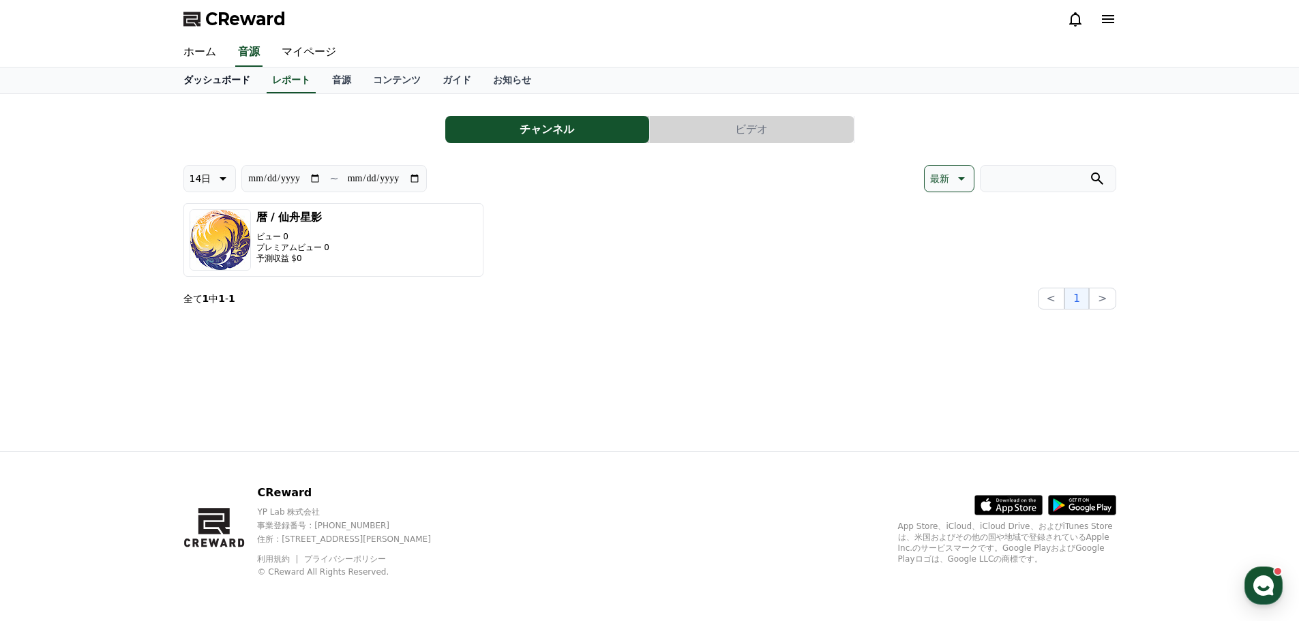
click at [225, 78] on link "ダッシュボード" at bounding box center [217, 81] width 89 height 26
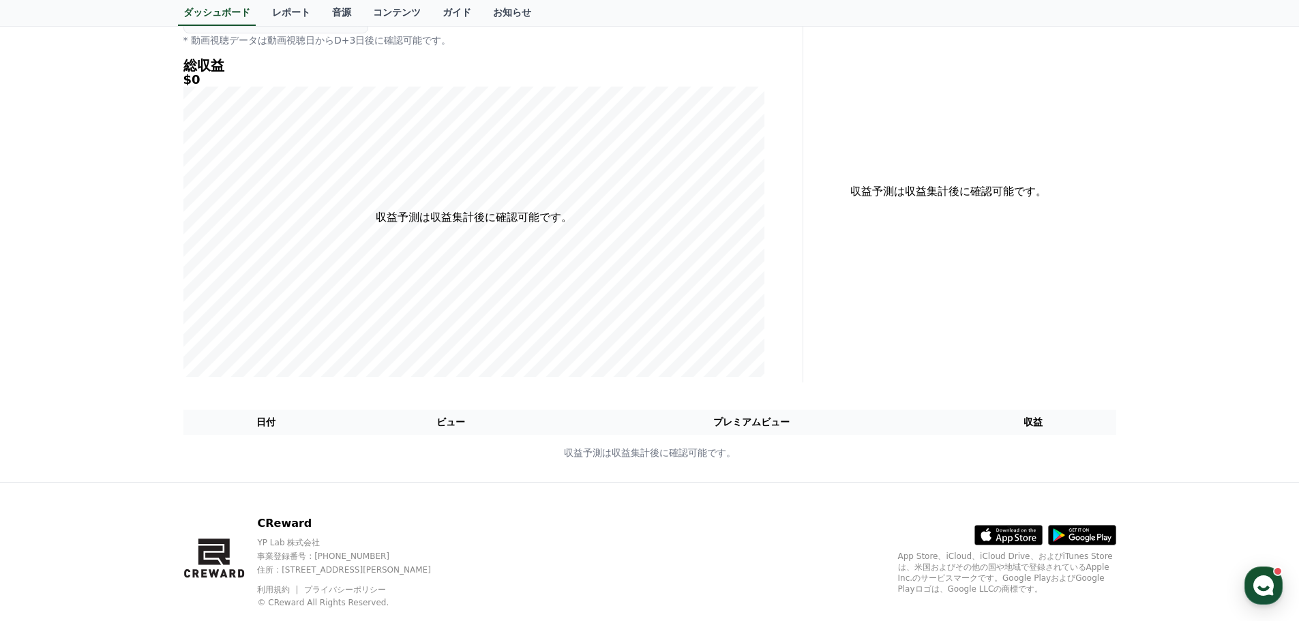
scroll to position [192, 0]
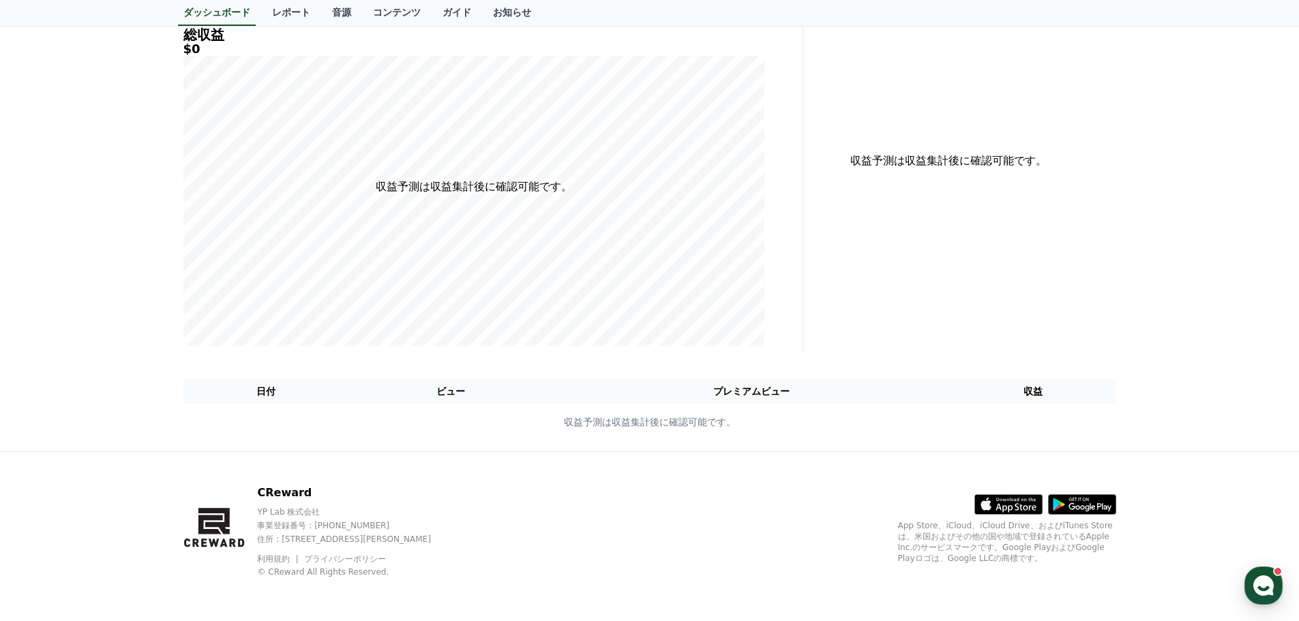
click at [1018, 391] on th "収益" at bounding box center [1034, 391] width 166 height 25
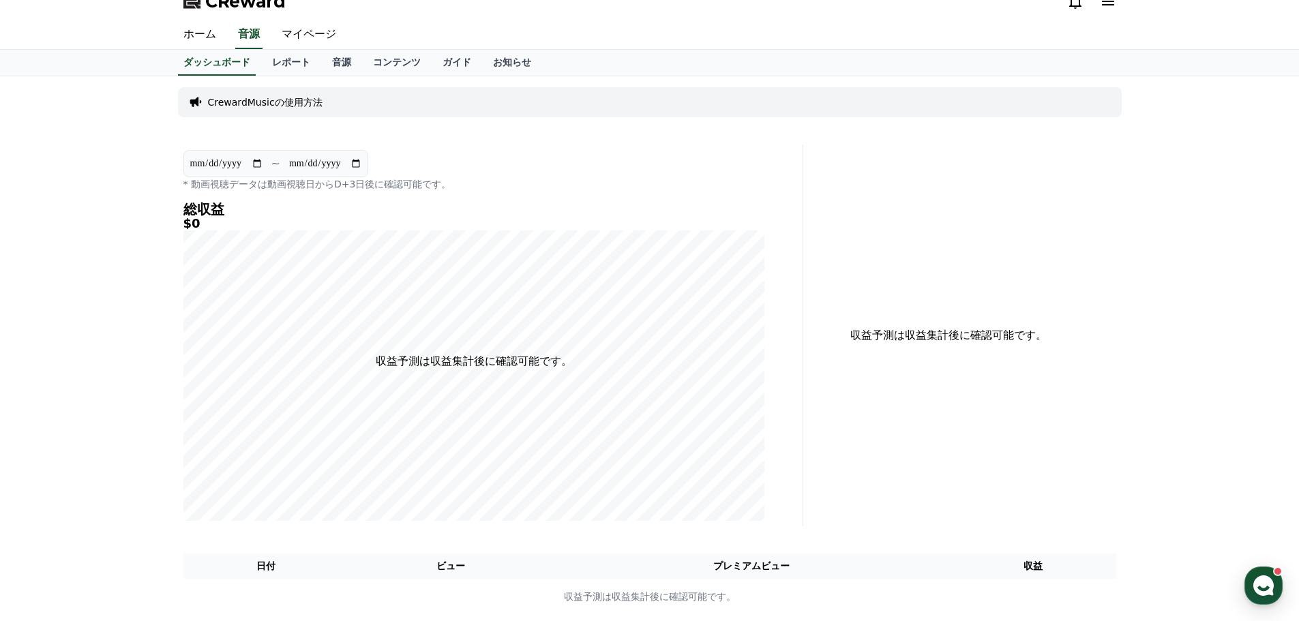
scroll to position [0, 0]
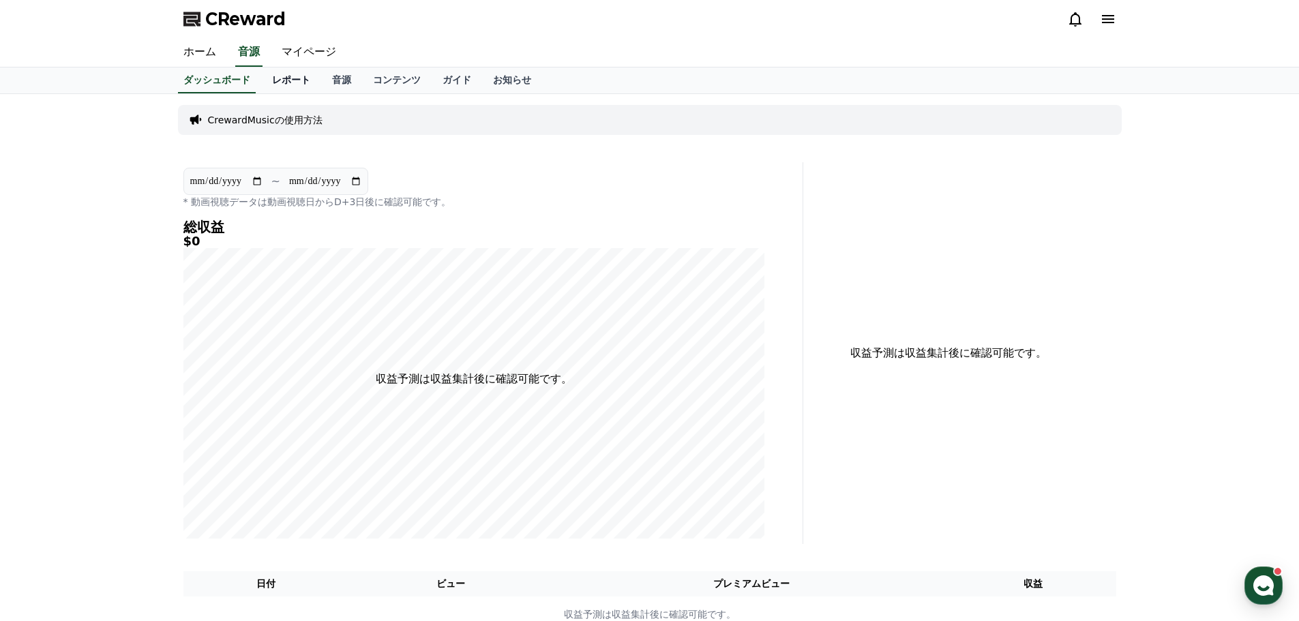
click at [261, 86] on link "レポート" at bounding box center [291, 81] width 60 height 26
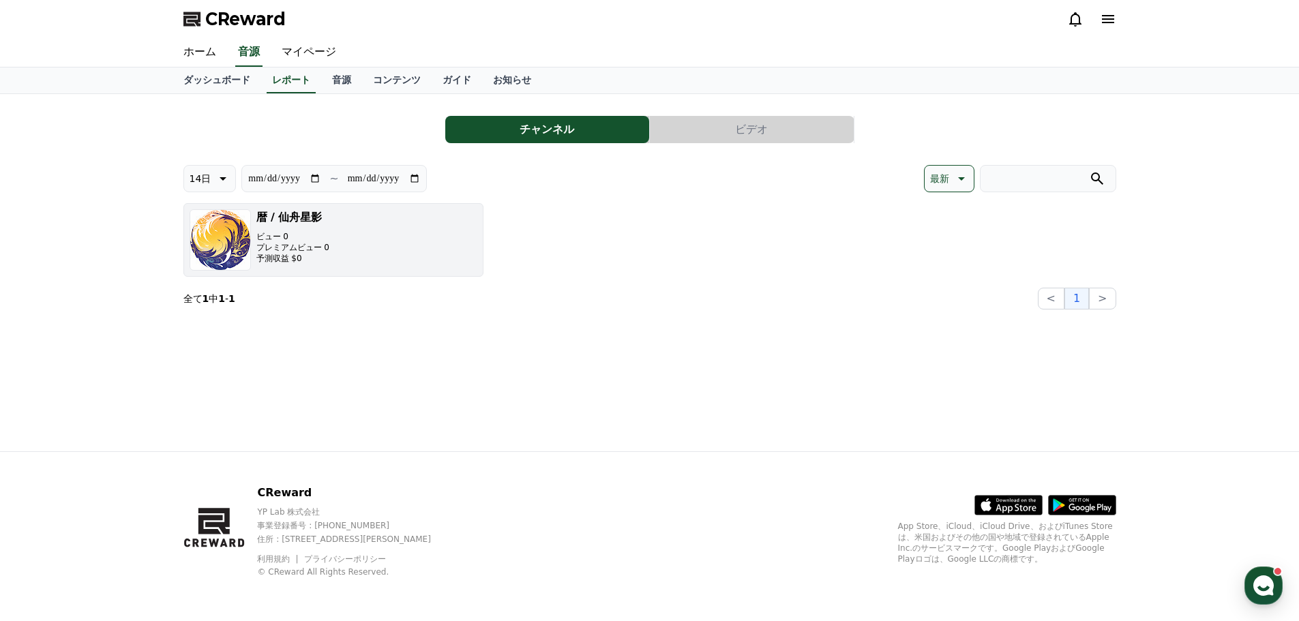
click at [284, 232] on p "ビュー 0" at bounding box center [292, 236] width 73 height 11
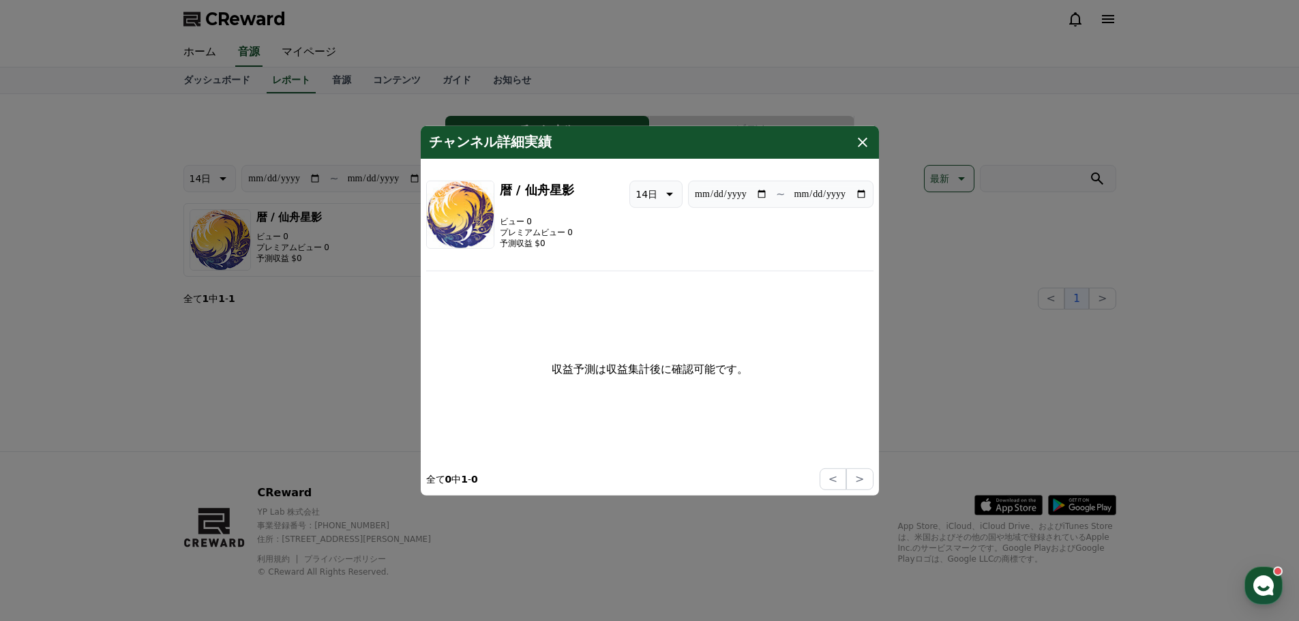
click at [861, 133] on div "チャンネル詳細実績" at bounding box center [650, 141] width 458 height 33
click at [857, 145] on icon "modal" at bounding box center [862, 142] width 16 height 16
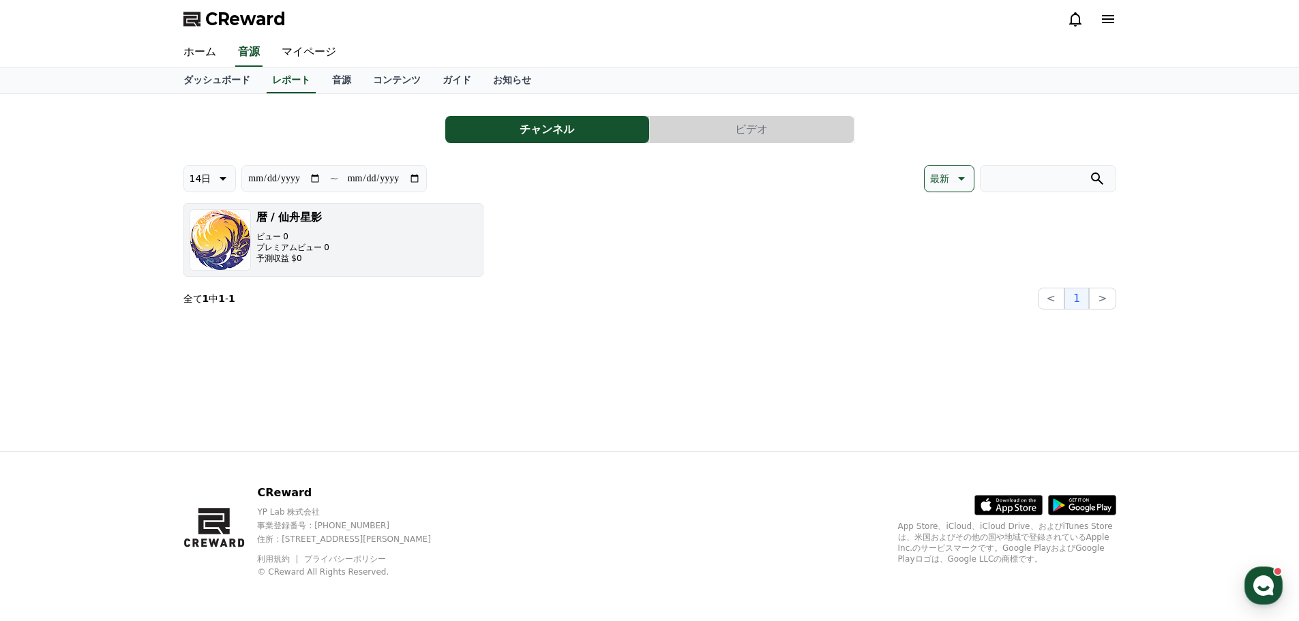
click at [345, 228] on button "暦 / 仙舟星影 ビュー 0 プレミアムビュー 0 予測収益 $0" at bounding box center [333, 240] width 300 height 74
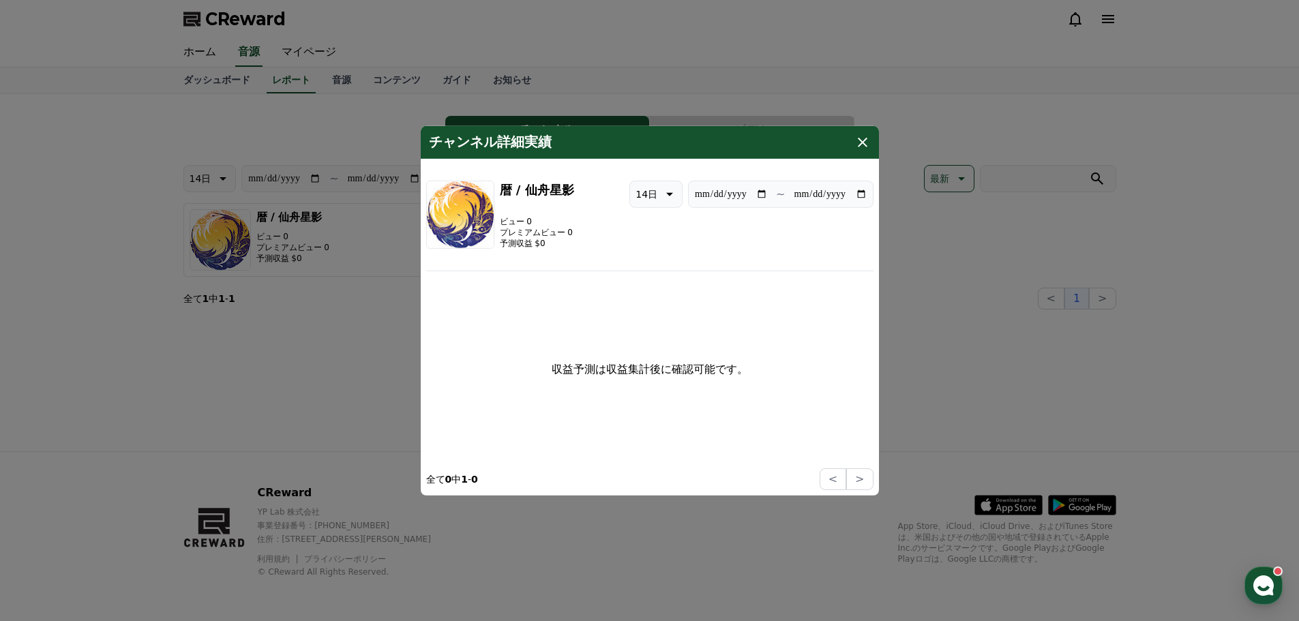
click at [853, 144] on div "チャンネル詳細実績" at bounding box center [650, 141] width 458 height 33
click at [866, 143] on icon "modal" at bounding box center [862, 142] width 16 height 16
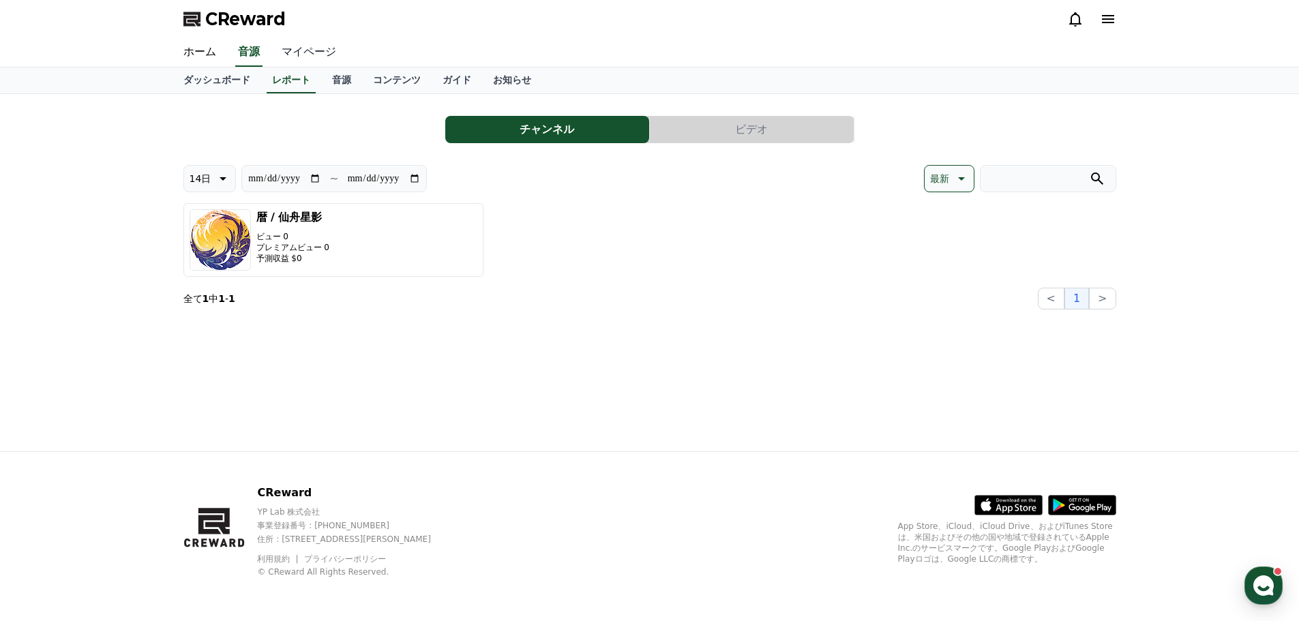
click at [308, 53] on link "マイページ" at bounding box center [309, 52] width 76 height 29
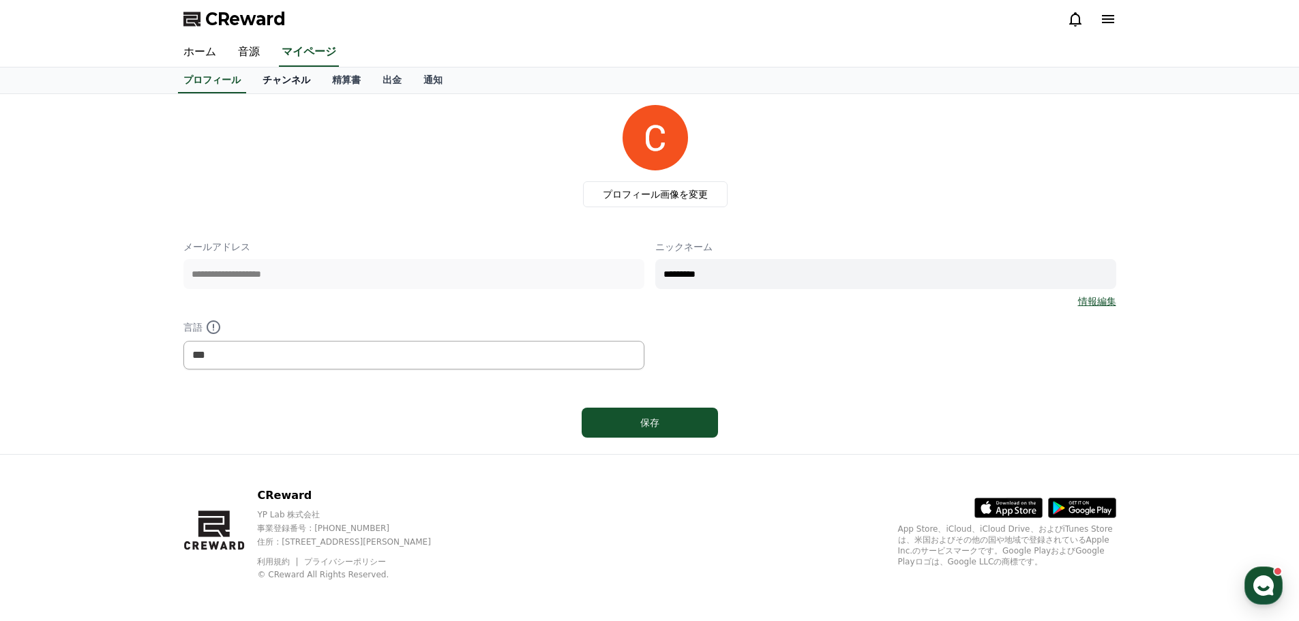
click at [274, 80] on link "チャンネル" at bounding box center [287, 81] width 70 height 26
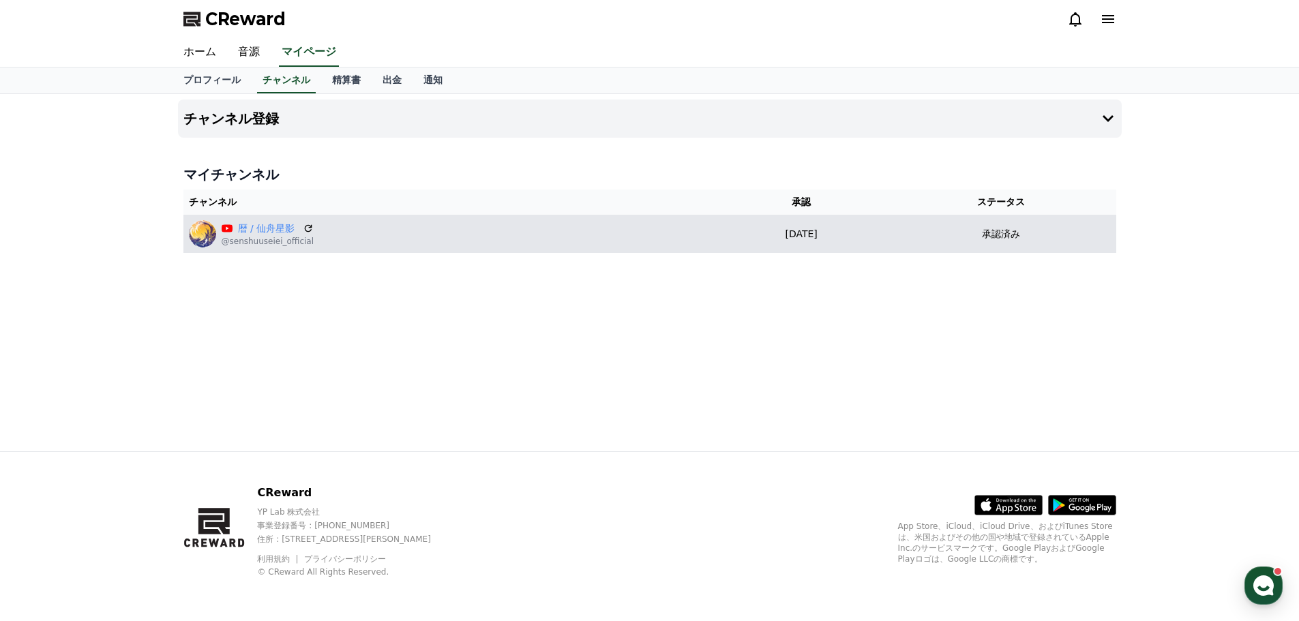
click at [517, 247] on div "暦 / 仙舟星影 @senshuuseiei_official" at bounding box center [450, 233] width 522 height 27
click at [280, 228] on link "暦 / 仙舟星影" at bounding box center [268, 229] width 60 height 14
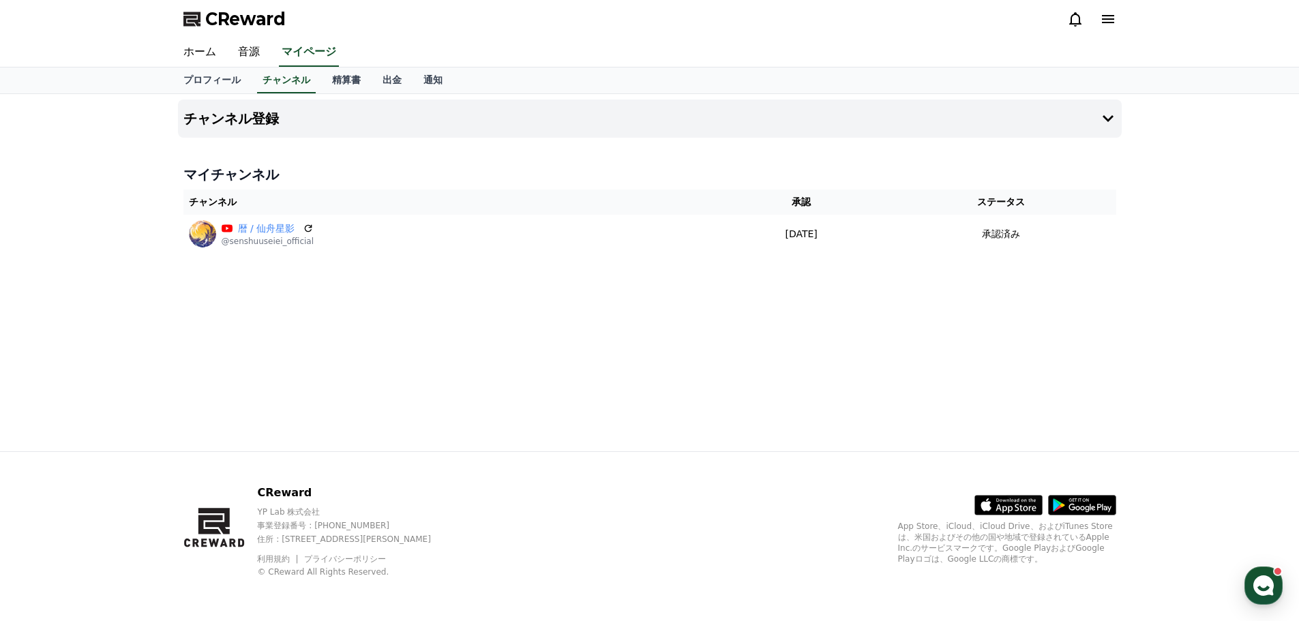
drag, startPoint x: 305, startPoint y: 231, endPoint x: 714, endPoint y: 42, distance: 450.3
click at [305, 231] on icon at bounding box center [308, 228] width 11 height 11
drag, startPoint x: 3, startPoint y: 243, endPoint x: 13, endPoint y: 240, distance: 10.8
click at [3, 242] on div "チャンネル登録 マイチャンネル チャンネル 承認 ステータス Prime Roadshow @prime_roadshow 2025-01-20 01-20 …" at bounding box center [649, 272] width 1299 height 357
click at [325, 76] on link "精算書" at bounding box center [346, 81] width 50 height 26
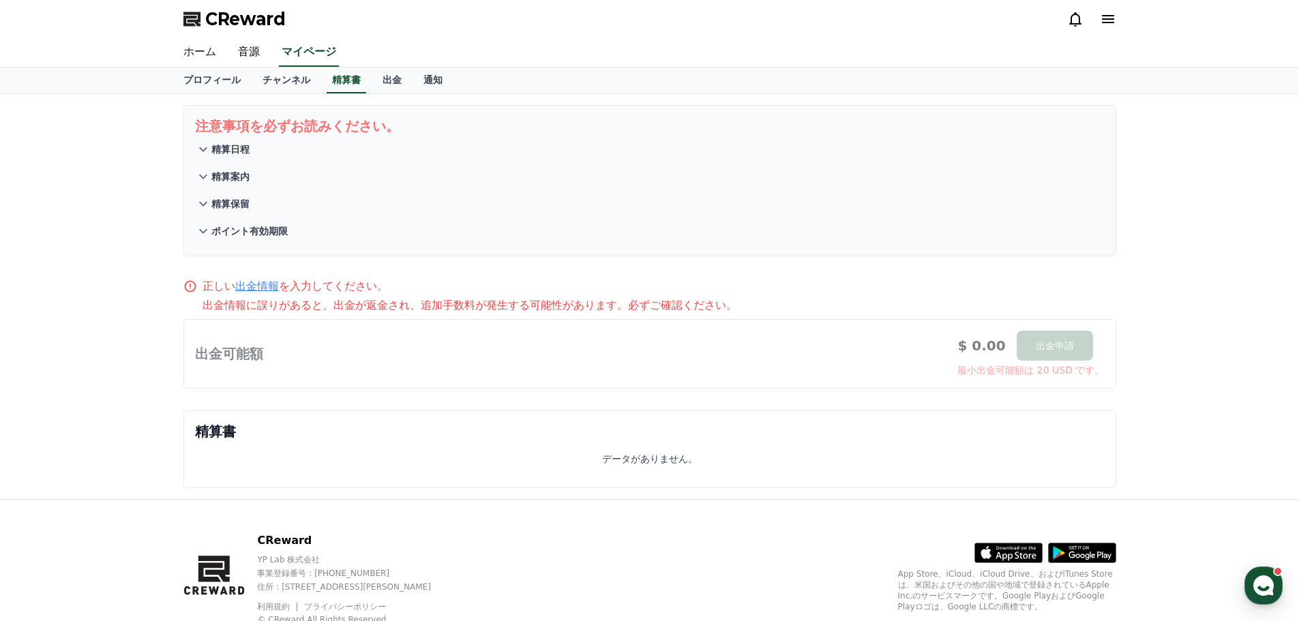
click at [196, 56] on link "ホーム" at bounding box center [200, 52] width 55 height 29
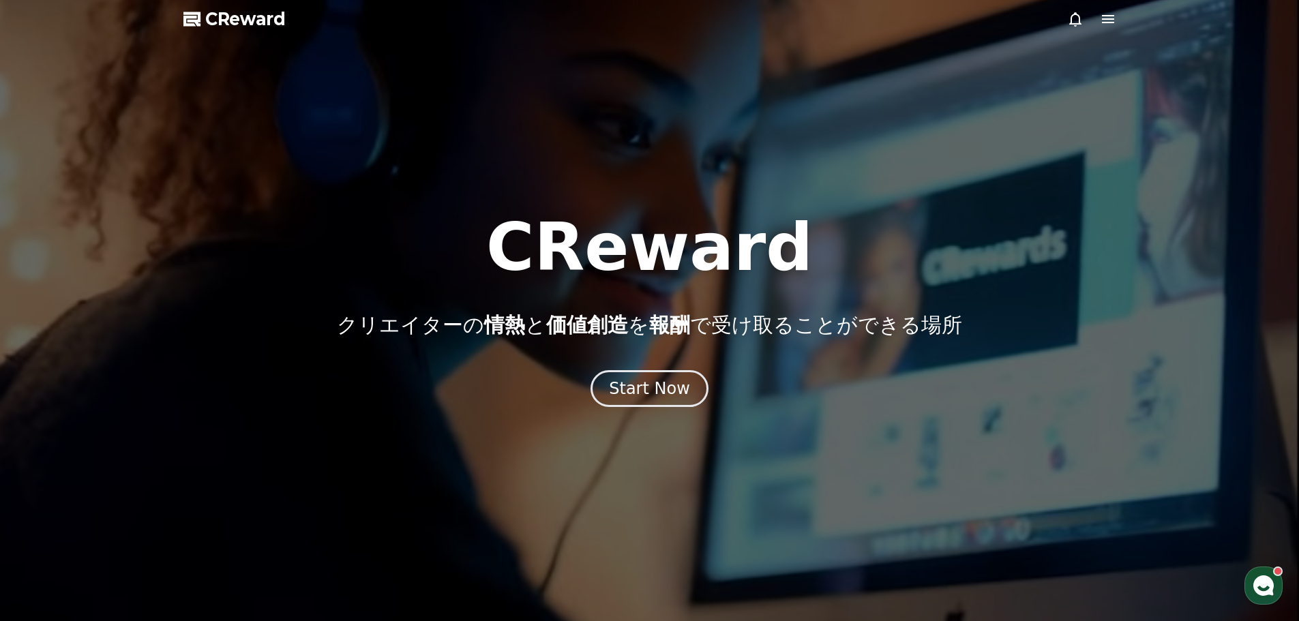
click at [1112, 20] on icon at bounding box center [1108, 19] width 16 height 16
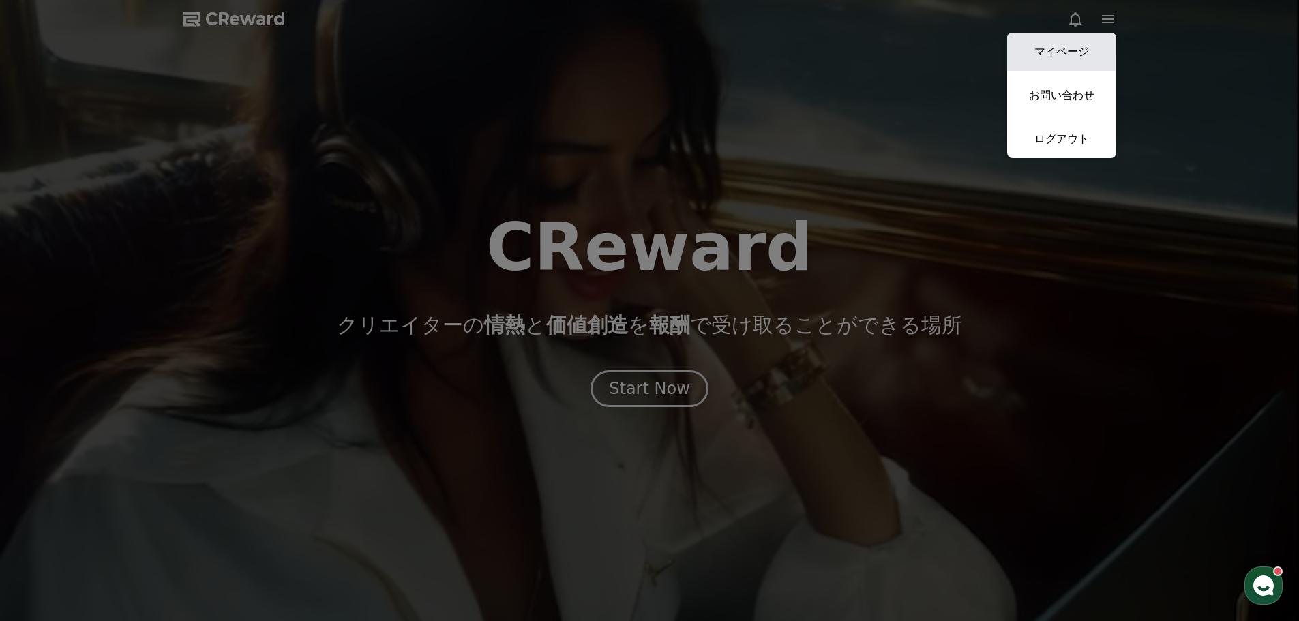
click at [1079, 42] on link "マイページ" at bounding box center [1061, 52] width 109 height 38
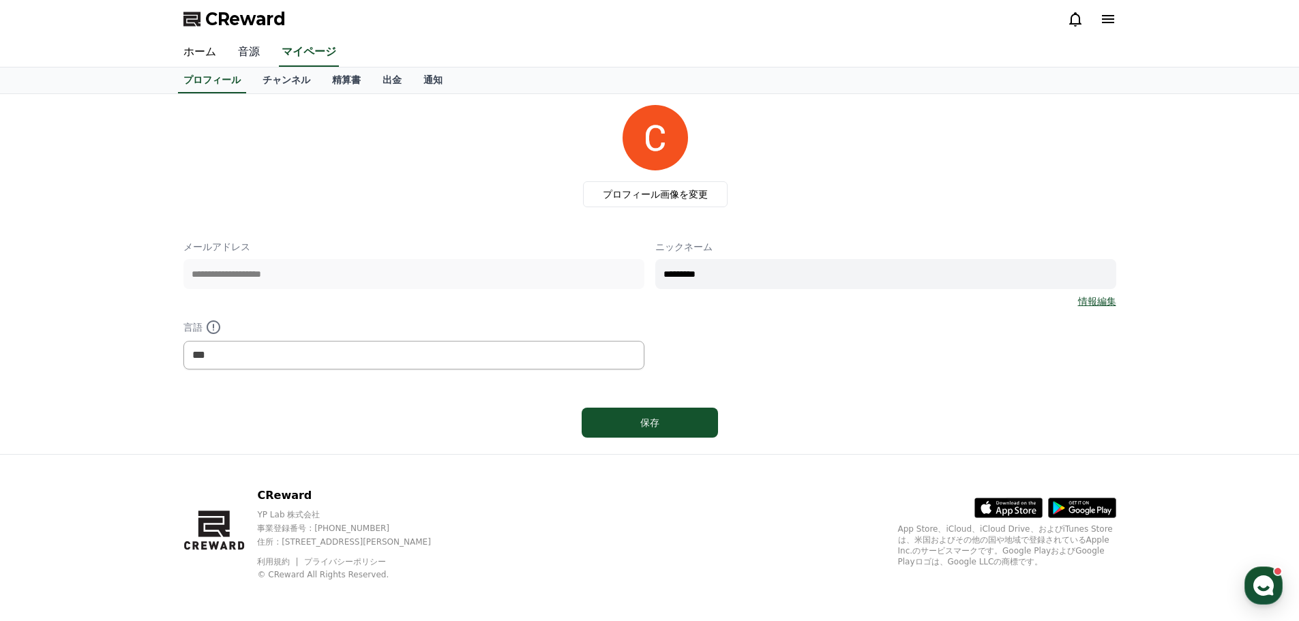
click at [241, 55] on link "音源" at bounding box center [249, 52] width 44 height 29
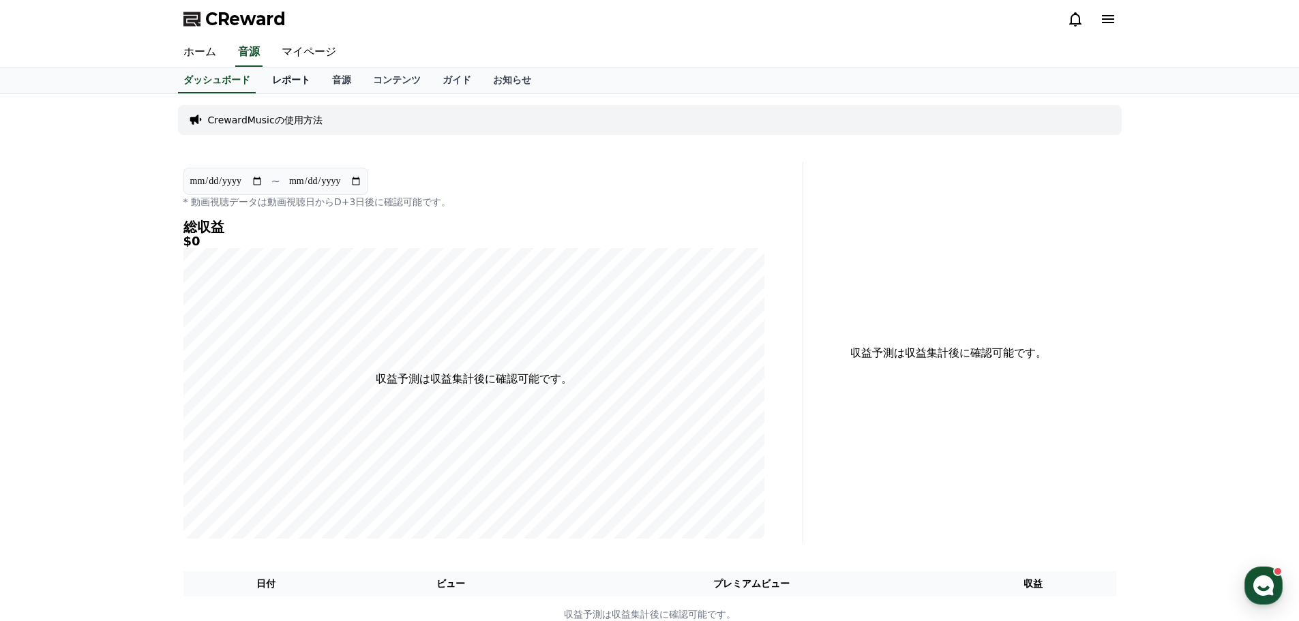
click at [261, 78] on link "レポート" at bounding box center [291, 81] width 60 height 26
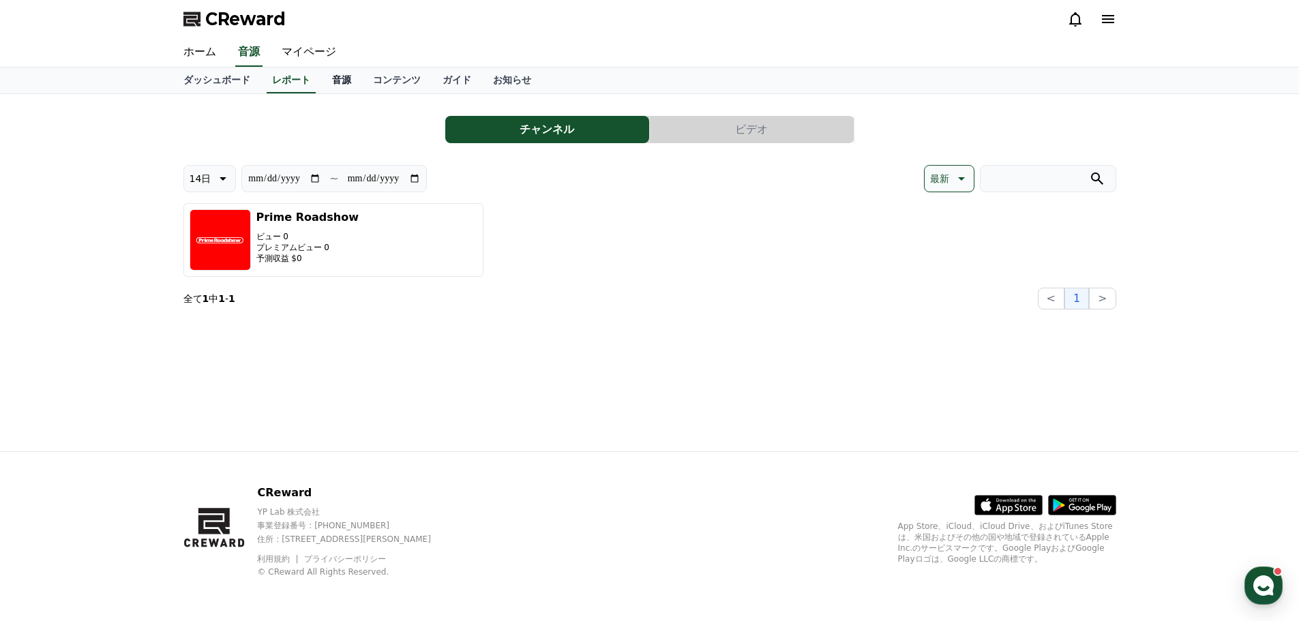
click at [330, 78] on link "音源" at bounding box center [341, 81] width 41 height 26
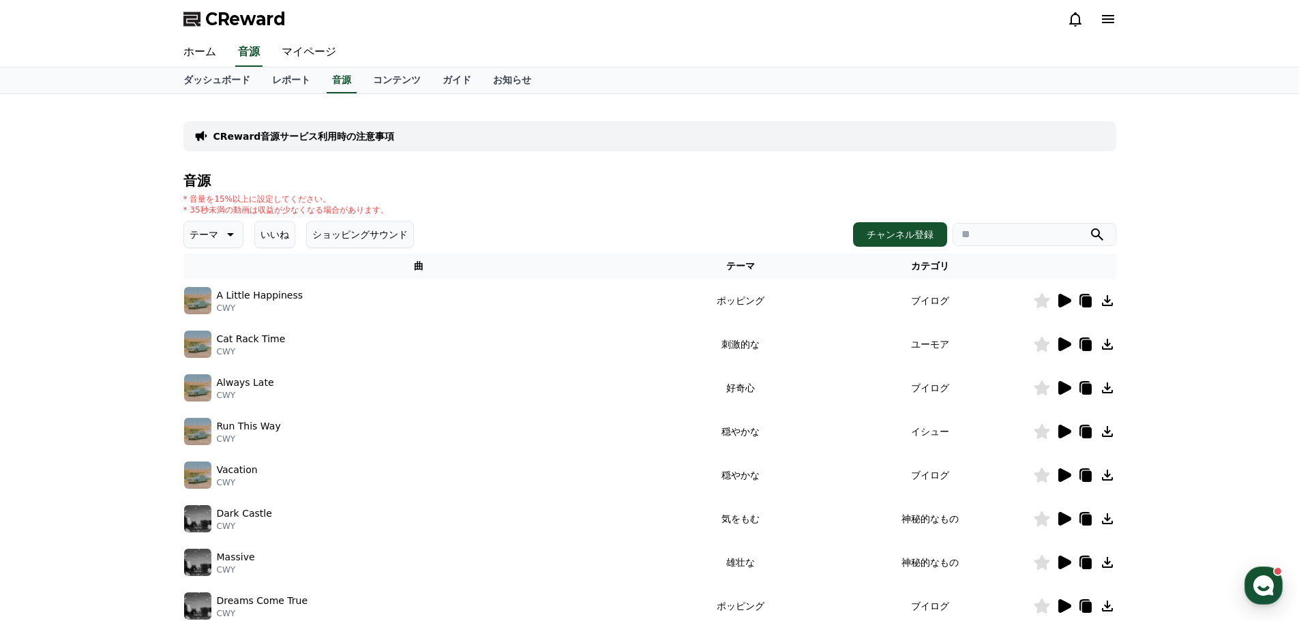
click at [196, 234] on p "テーマ" at bounding box center [204, 234] width 29 height 19
drag, startPoint x: 509, startPoint y: 196, endPoint x: 353, endPoint y: 203, distance: 157.0
click at [504, 196] on div "* 音量を15%以上に設定してください。 * 35秒未満の動画は収益が少なくなる場合があります。" at bounding box center [649, 205] width 933 height 22
click at [432, 80] on link "ガイド" at bounding box center [457, 81] width 50 height 26
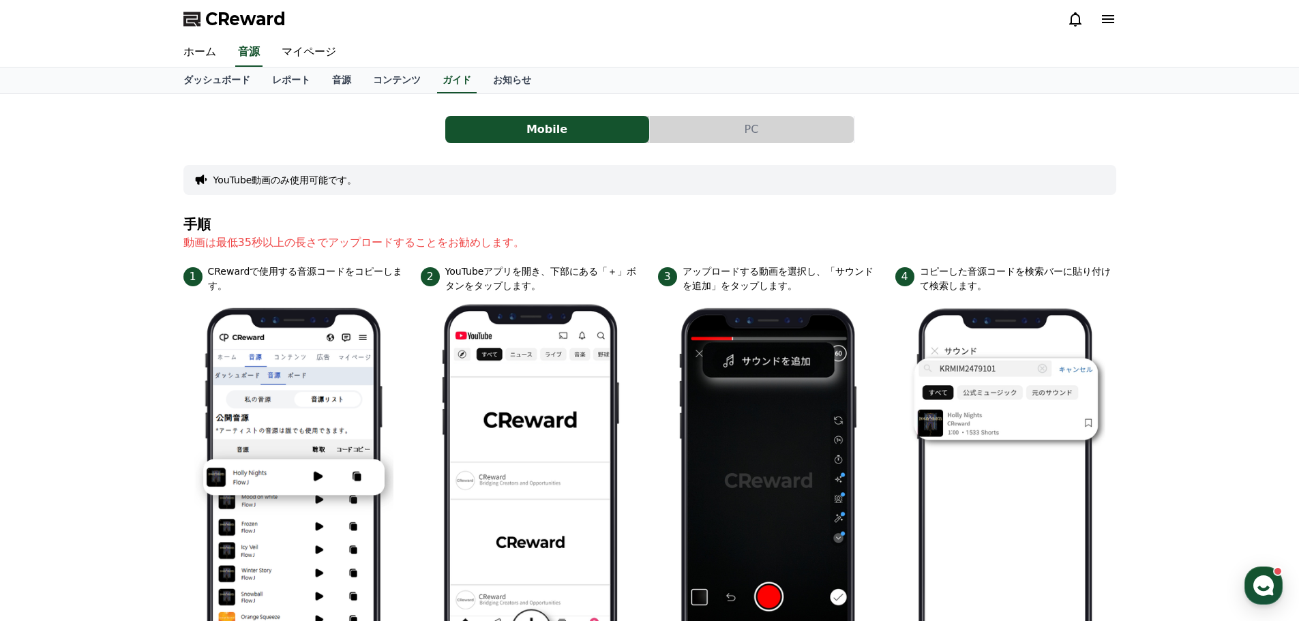
click at [727, 136] on button "PC" at bounding box center [752, 129] width 204 height 27
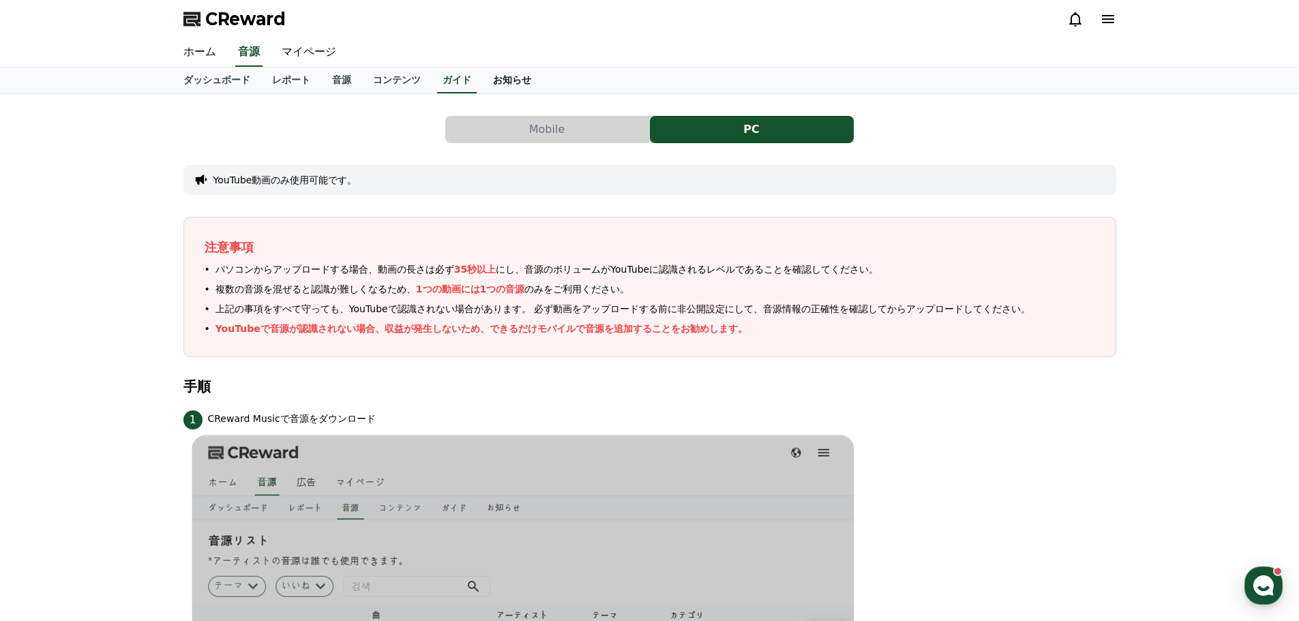
click at [482, 80] on link "お知らせ" at bounding box center [512, 81] width 60 height 26
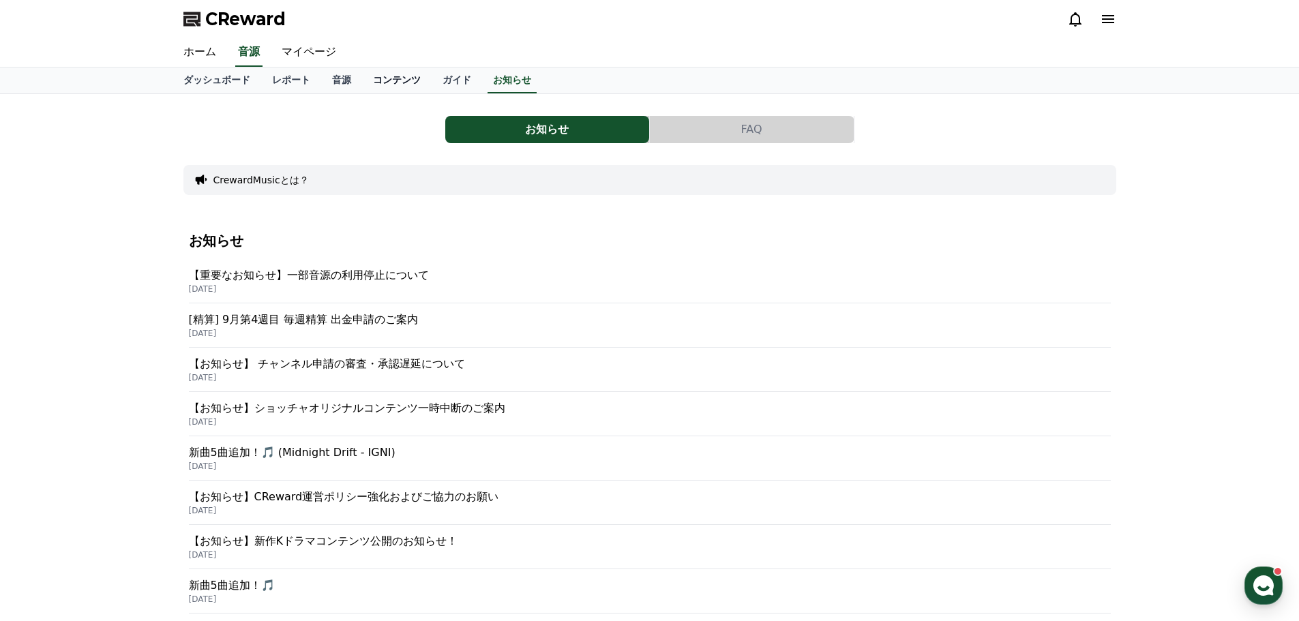
click at [365, 82] on link "コンテンツ" at bounding box center [397, 81] width 70 height 26
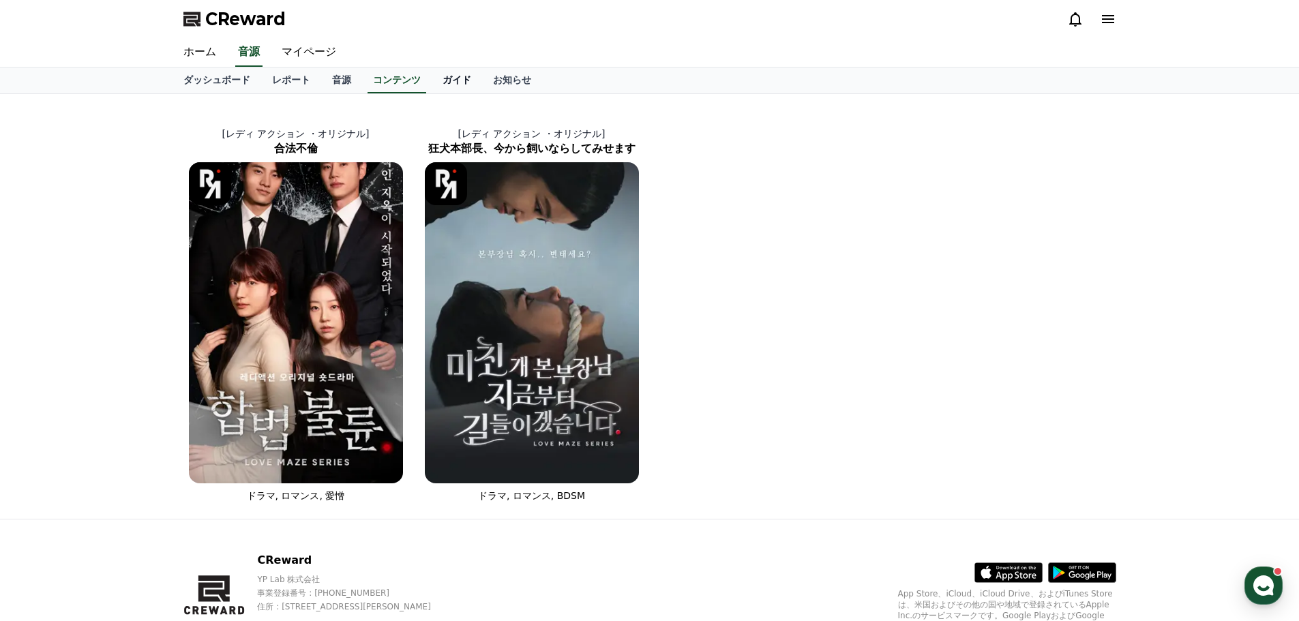
click at [432, 84] on link "ガイド" at bounding box center [457, 81] width 50 height 26
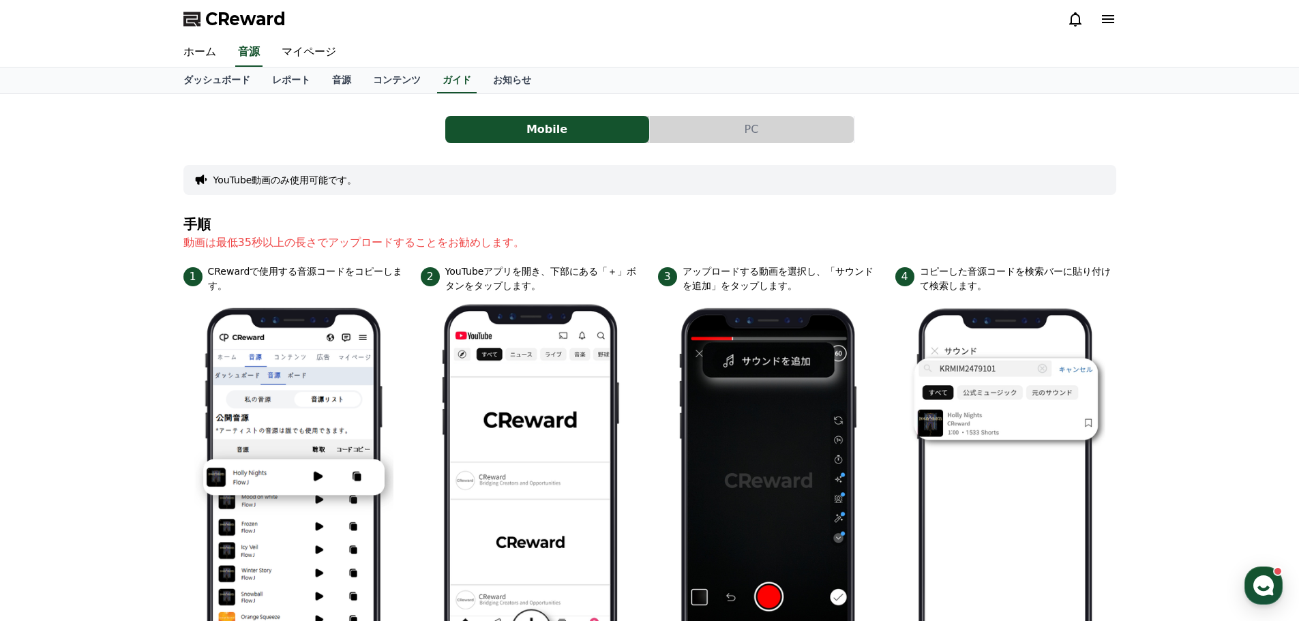
click at [734, 123] on button "PC" at bounding box center [752, 129] width 204 height 27
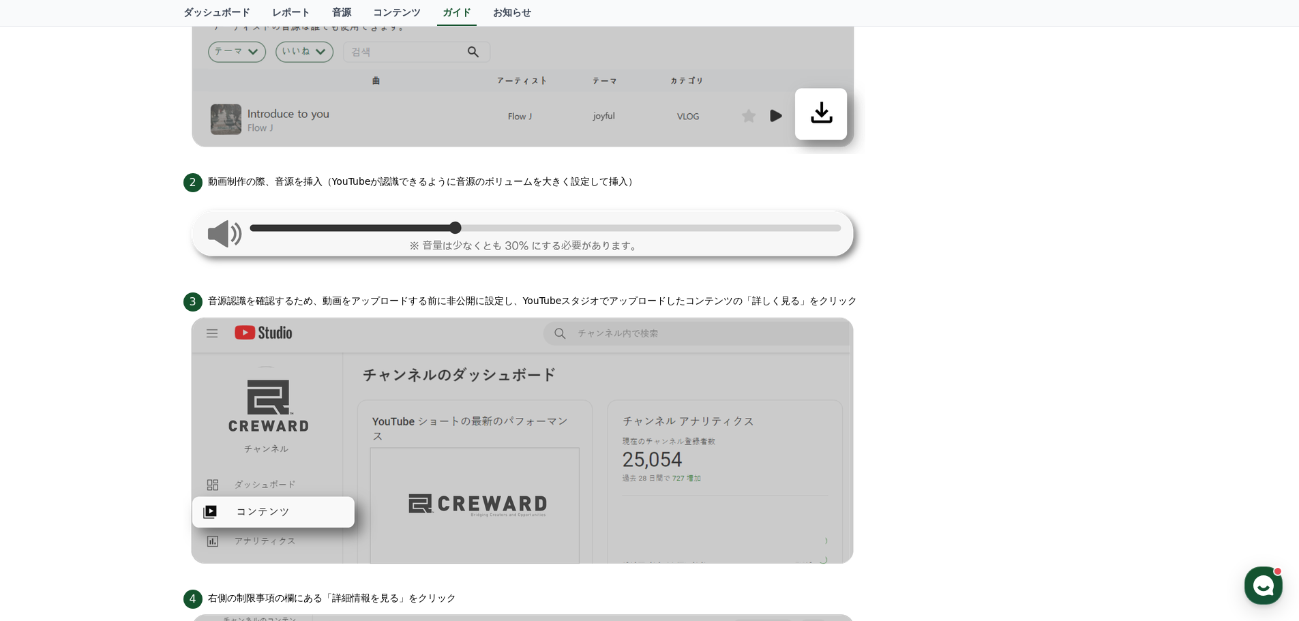
scroll to position [409, 0]
